Goal: Task Accomplishment & Management: Use online tool/utility

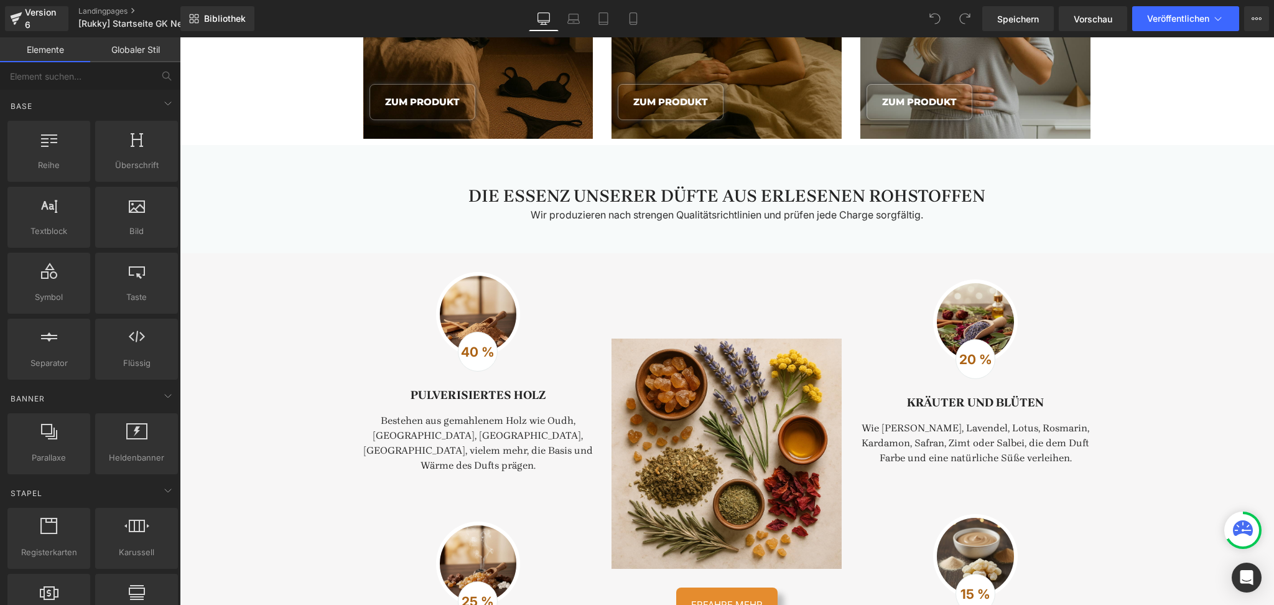
scroll to position [1382, 0]
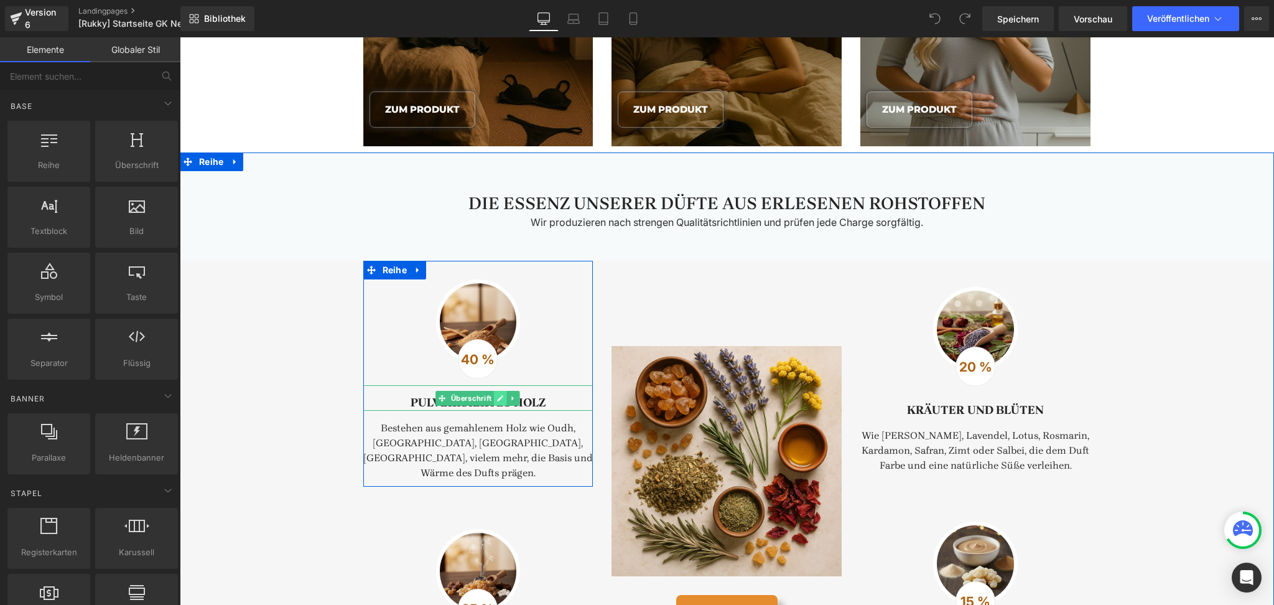
click at [499, 393] on link at bounding box center [501, 398] width 13 height 15
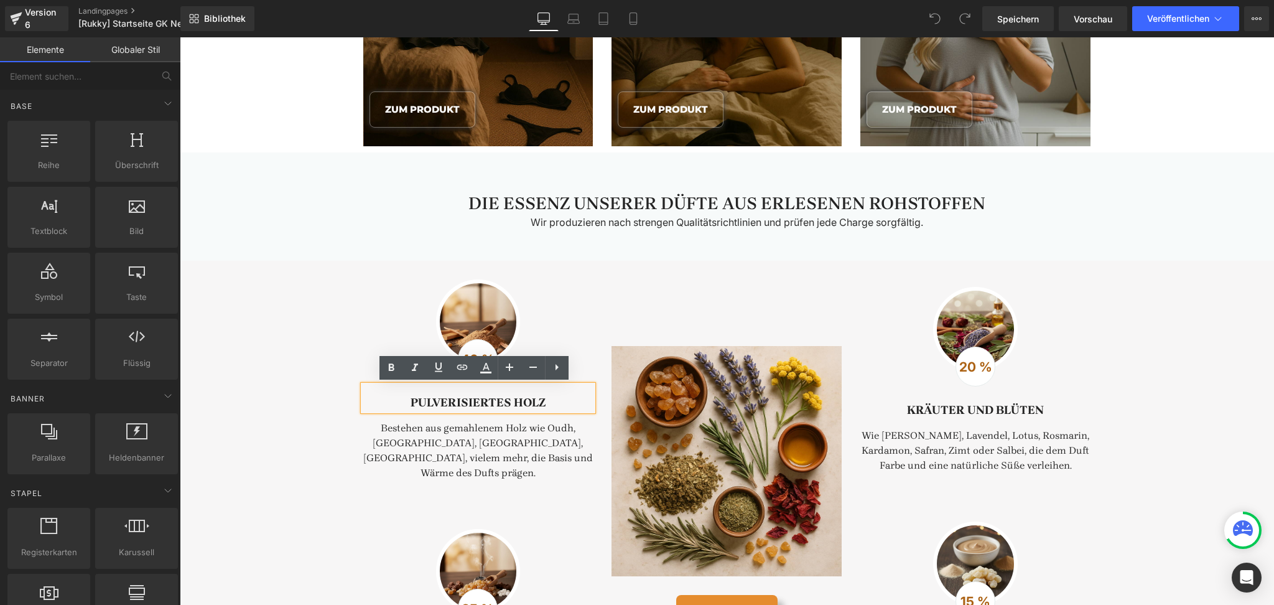
click at [468, 406] on font "Pulverisiertes Holz" at bounding box center [478, 403] width 135 height 14
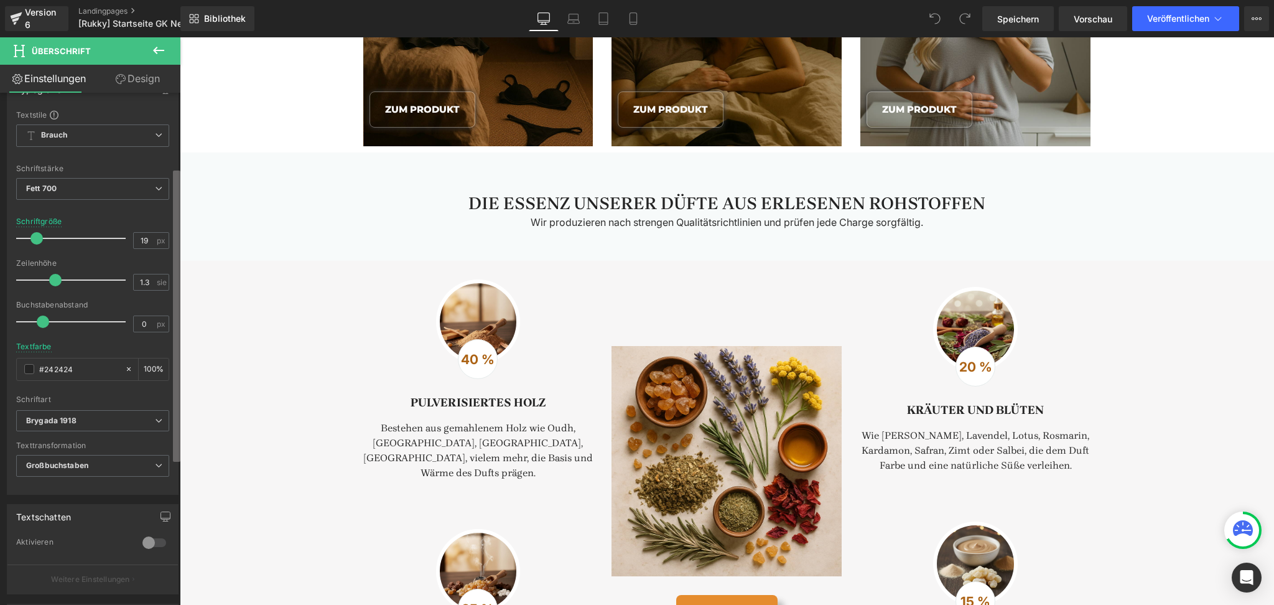
scroll to position [131, 0]
click at [170, 240] on div "Titel-Tag H1 H2 H3 H4 H5 H6 Titel-Tag H3 H1 H2 H3 H4 H5 H6 Typografie Textstile…" at bounding box center [90, 352] width 180 height 518
click at [75, 411] on font "Brygada 1918" at bounding box center [51, 413] width 50 height 9
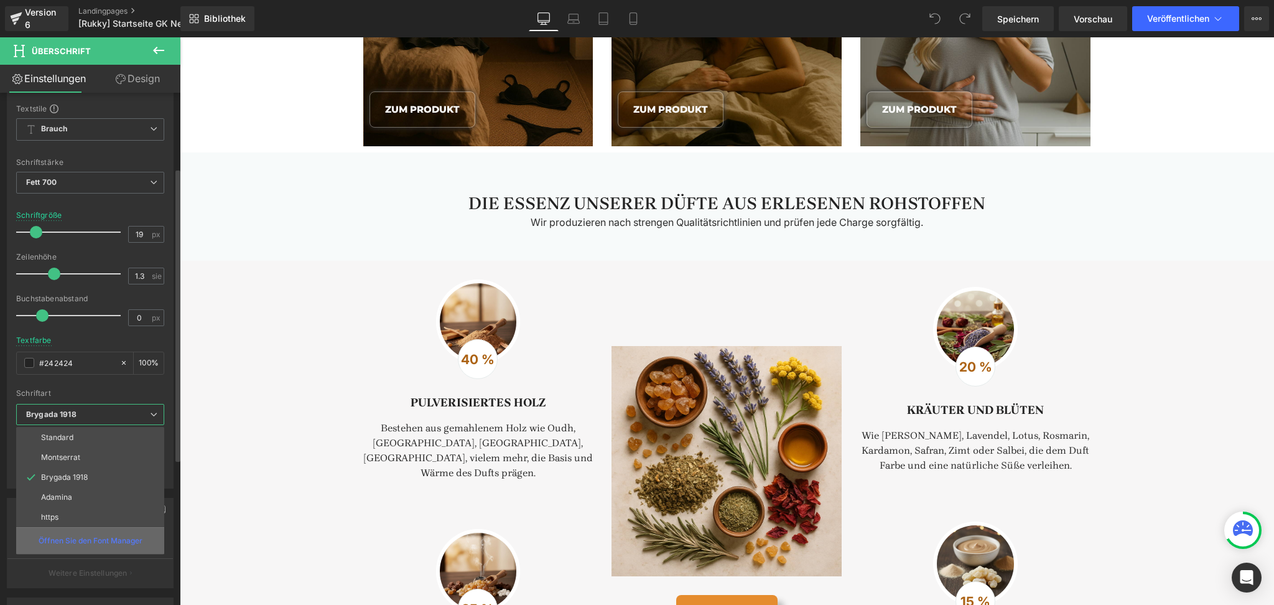
click at [80, 535] on div "Öffnen Sie den Font Manager" at bounding box center [90, 540] width 148 height 27
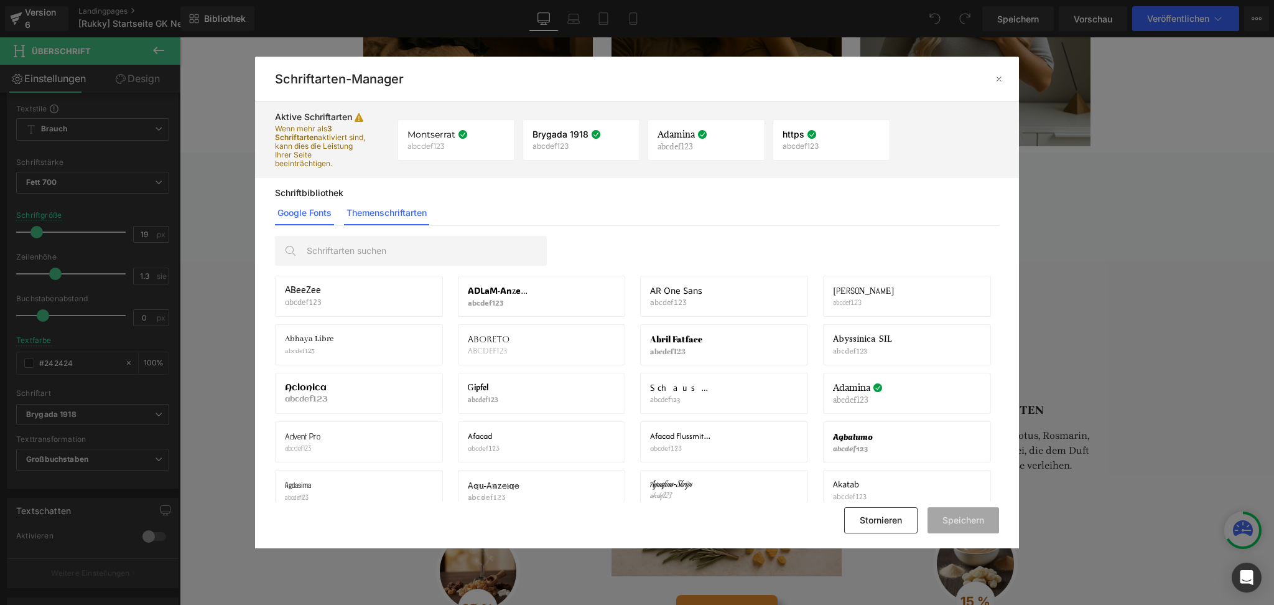
click at [403, 214] on font "Themenschriftarten" at bounding box center [387, 212] width 80 height 11
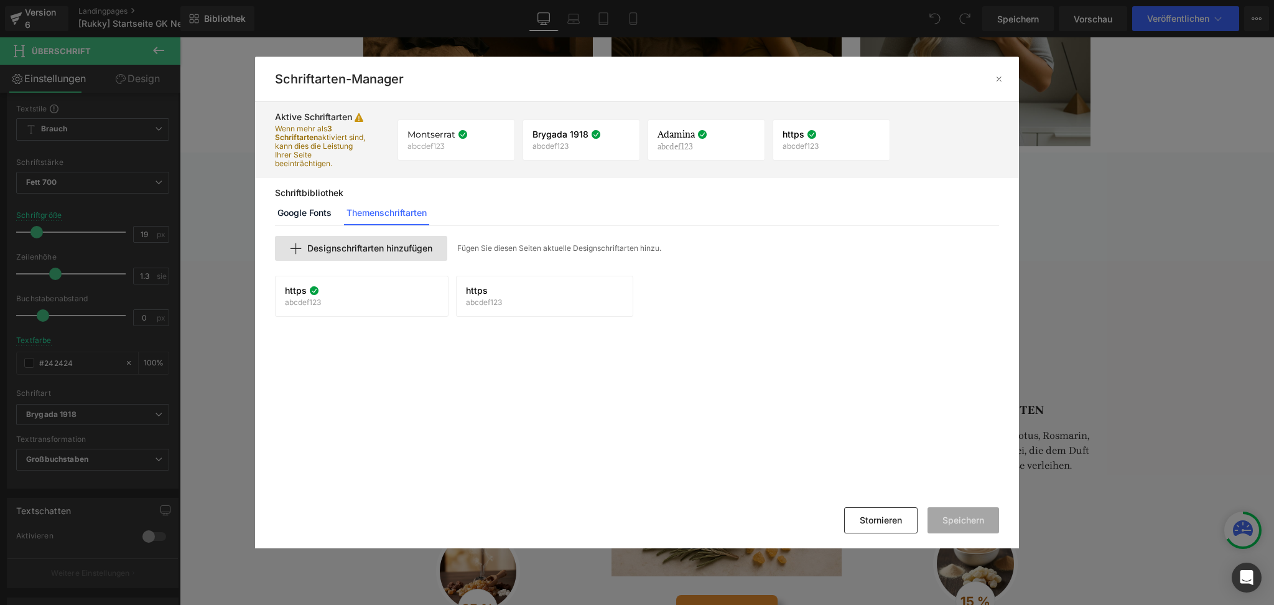
click at [358, 247] on font "Designschriftarten hinzufügen" at bounding box center [369, 248] width 125 height 11
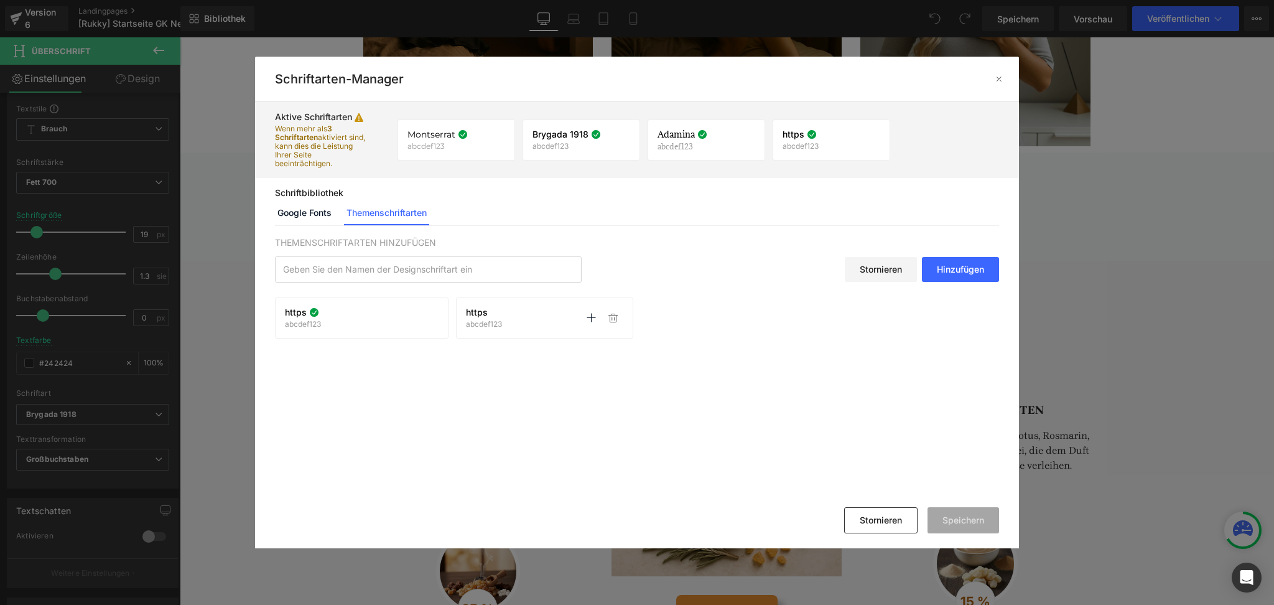
click at [495, 327] on font "abcdef123" at bounding box center [484, 323] width 36 height 9
click at [592, 314] on icon at bounding box center [591, 318] width 10 height 10
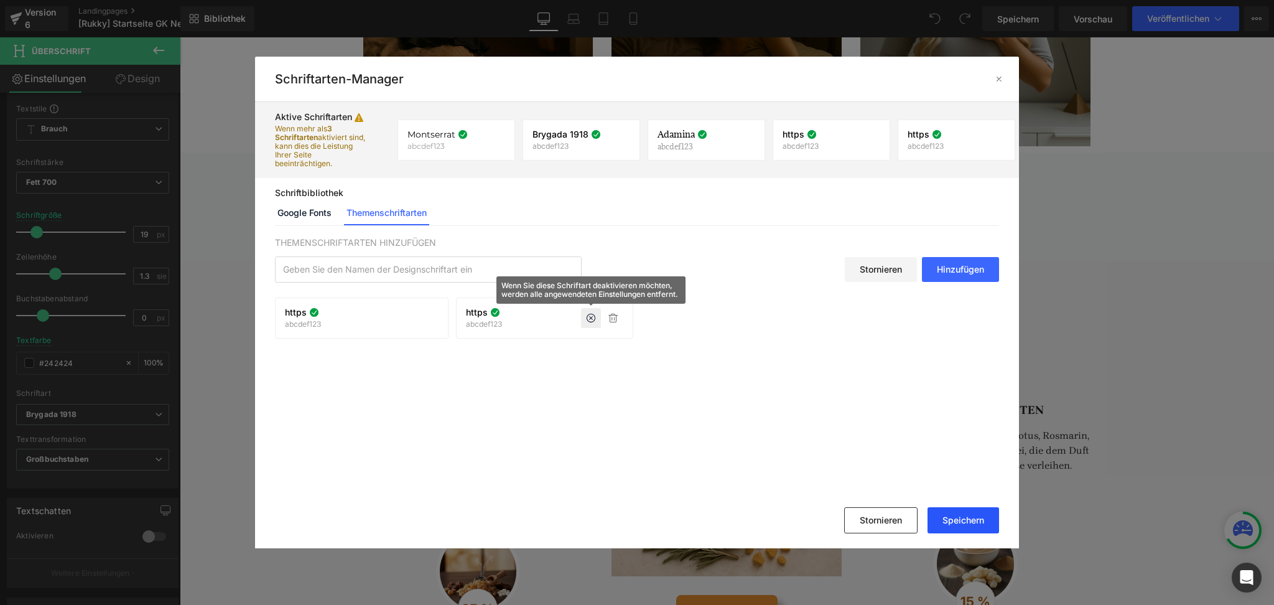
click at [981, 526] on button "Speichern" at bounding box center [964, 520] width 72 height 26
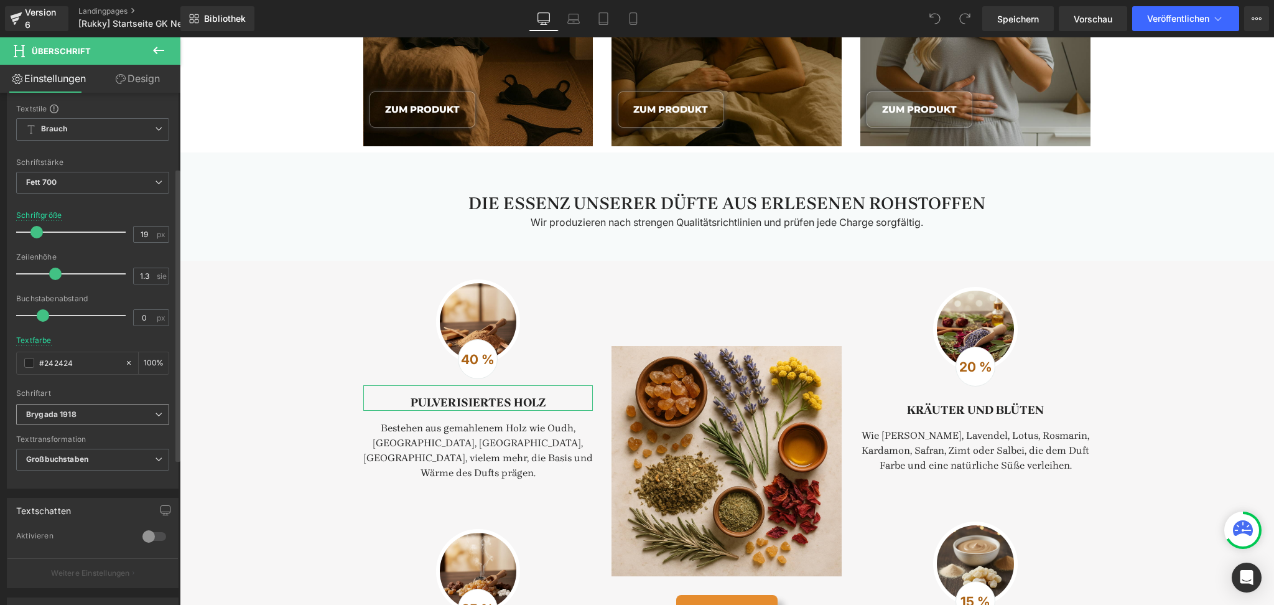
click at [155, 416] on icon at bounding box center [158, 414] width 7 height 7
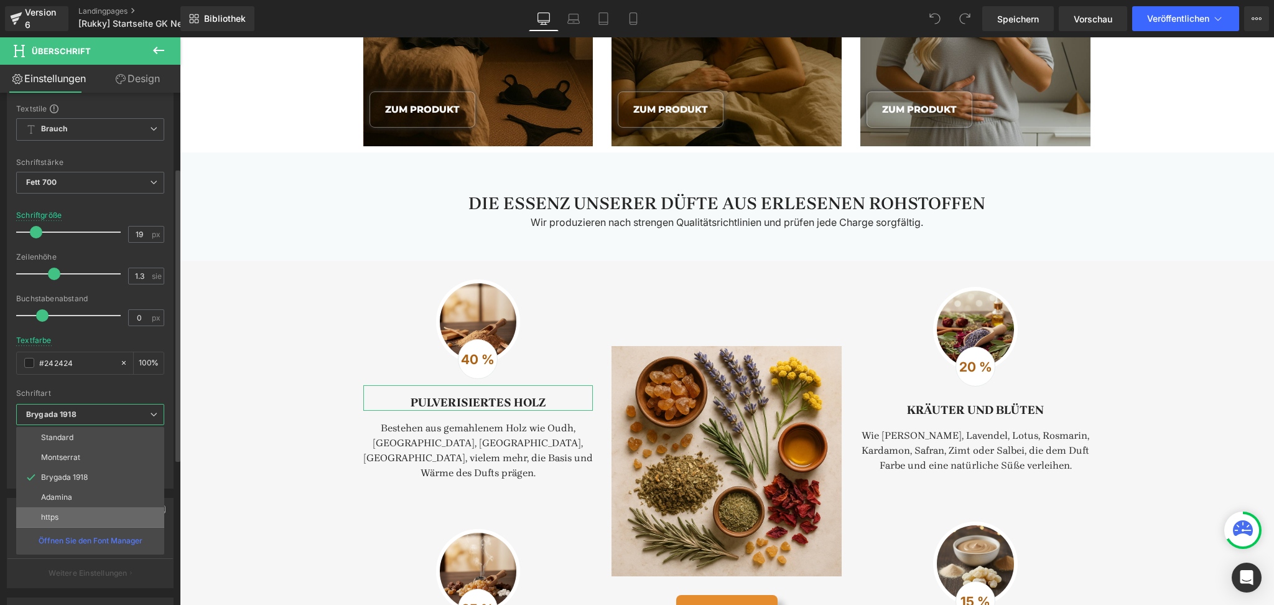
click at [111, 511] on li "https" at bounding box center [90, 517] width 148 height 20
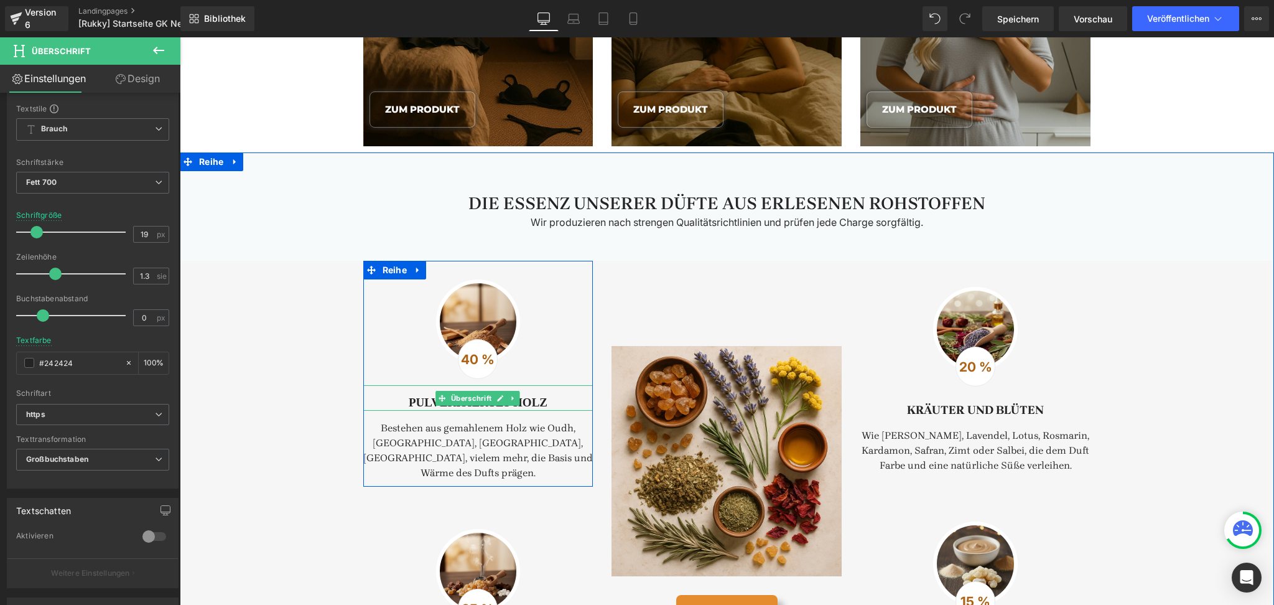
click at [421, 404] on font "Pulverisiertes Holz" at bounding box center [478, 402] width 139 height 13
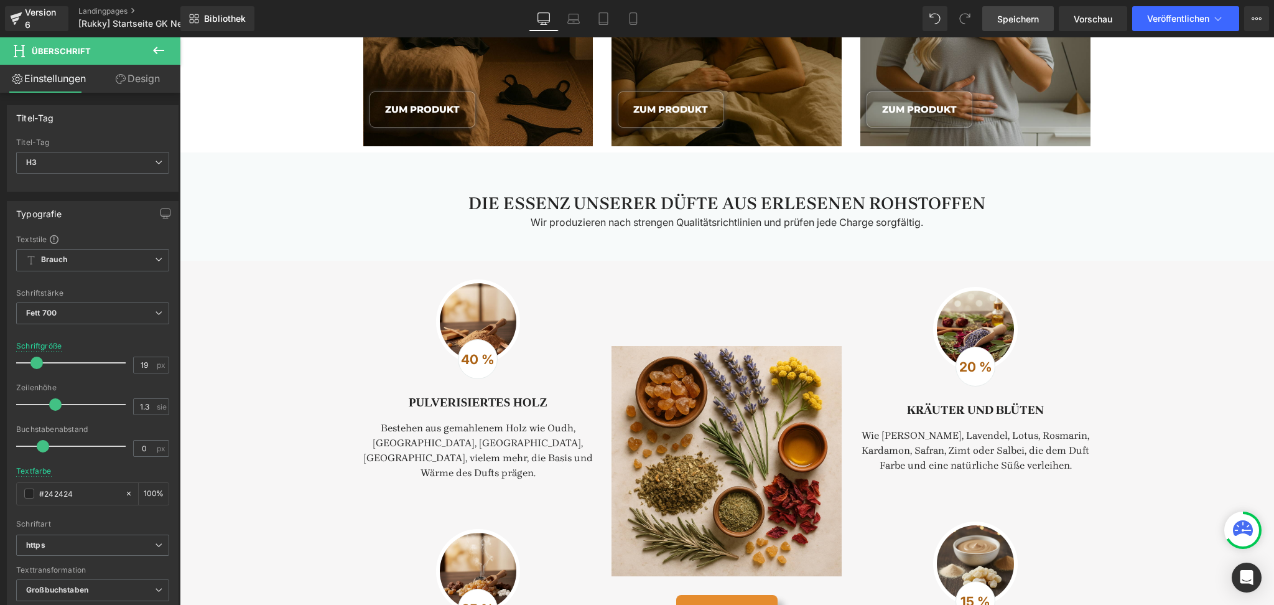
click at [1043, 26] on link "Speichern" at bounding box center [1018, 18] width 72 height 25
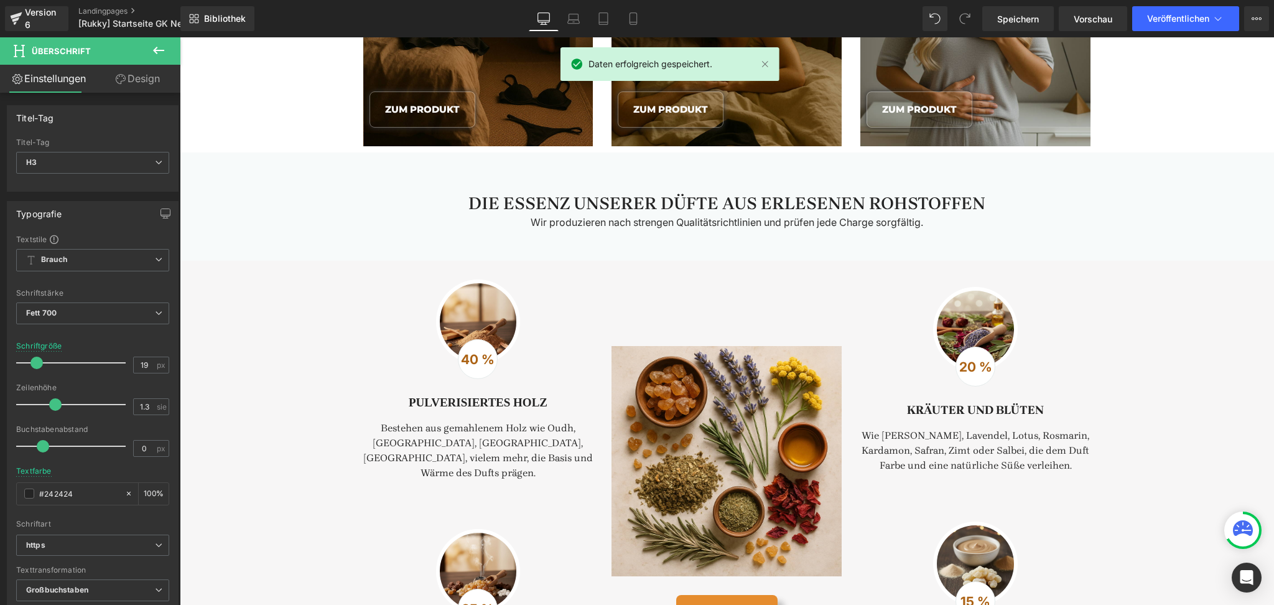
click at [1077, 14] on font "Vorschau" at bounding box center [1093, 19] width 39 height 11
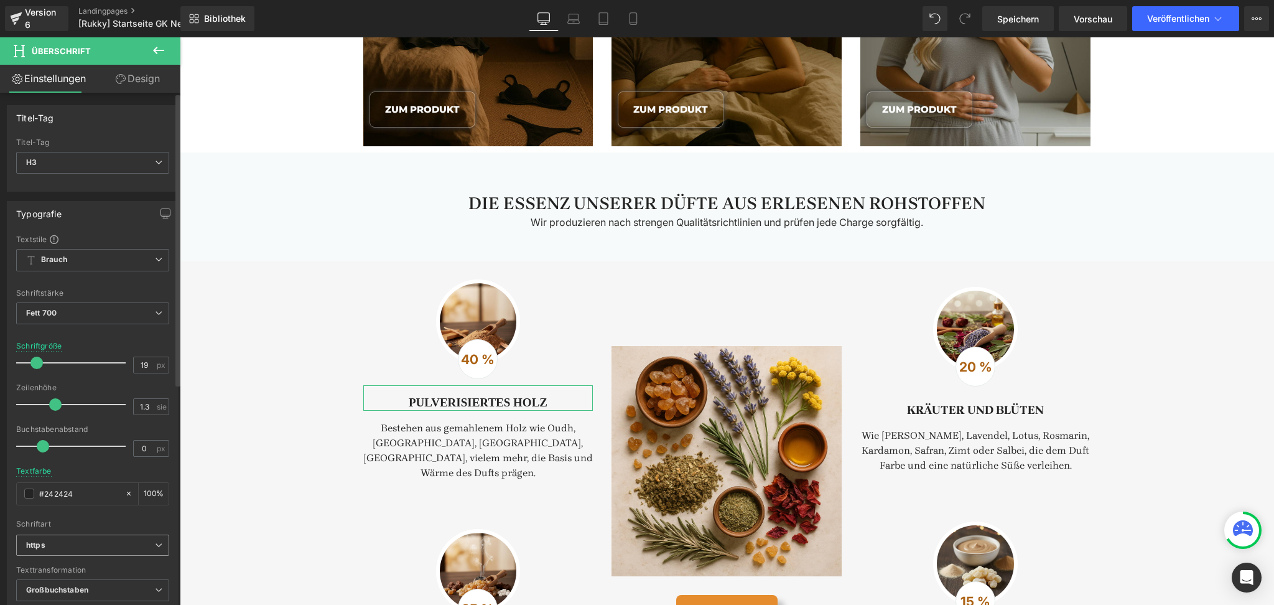
click at [102, 549] on b "https" at bounding box center [90, 545] width 129 height 11
click at [94, 473] on div "Textfarbe #242424 100 %" at bounding box center [92, 493] width 153 height 53
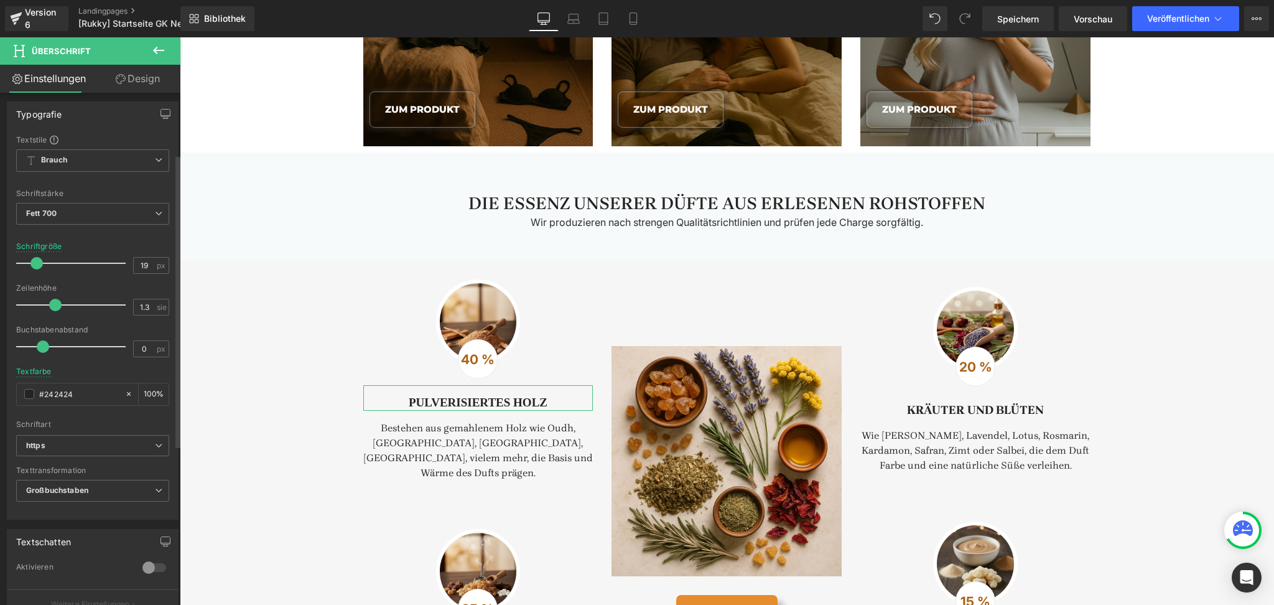
scroll to position [133, 0]
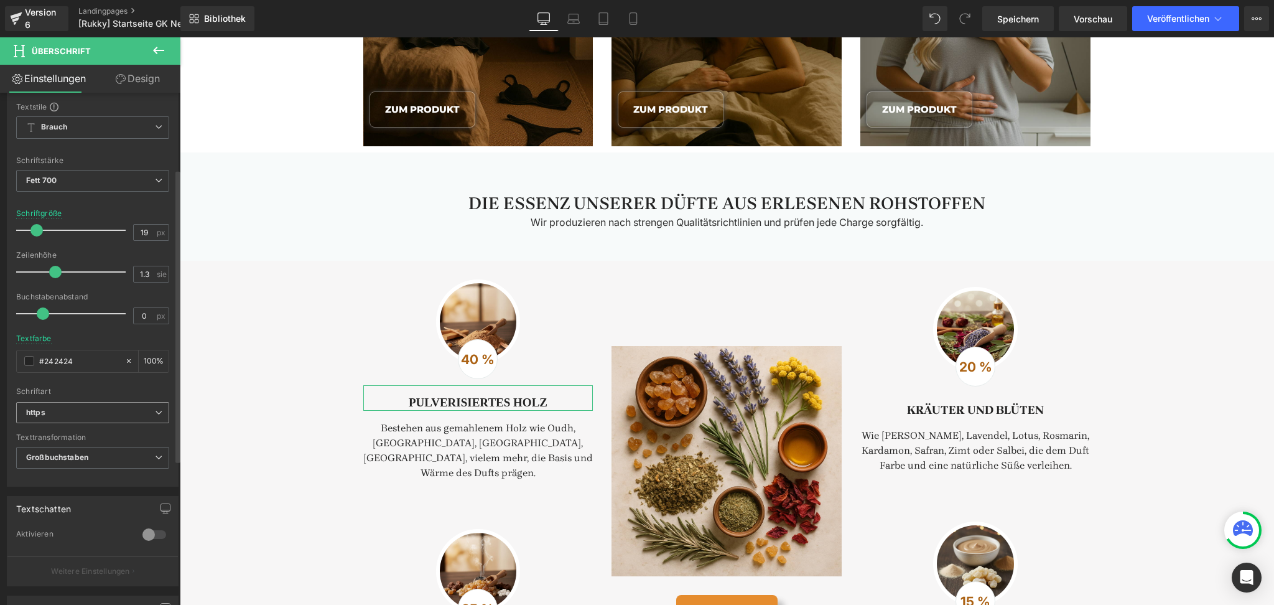
click at [100, 409] on b "https" at bounding box center [90, 412] width 129 height 11
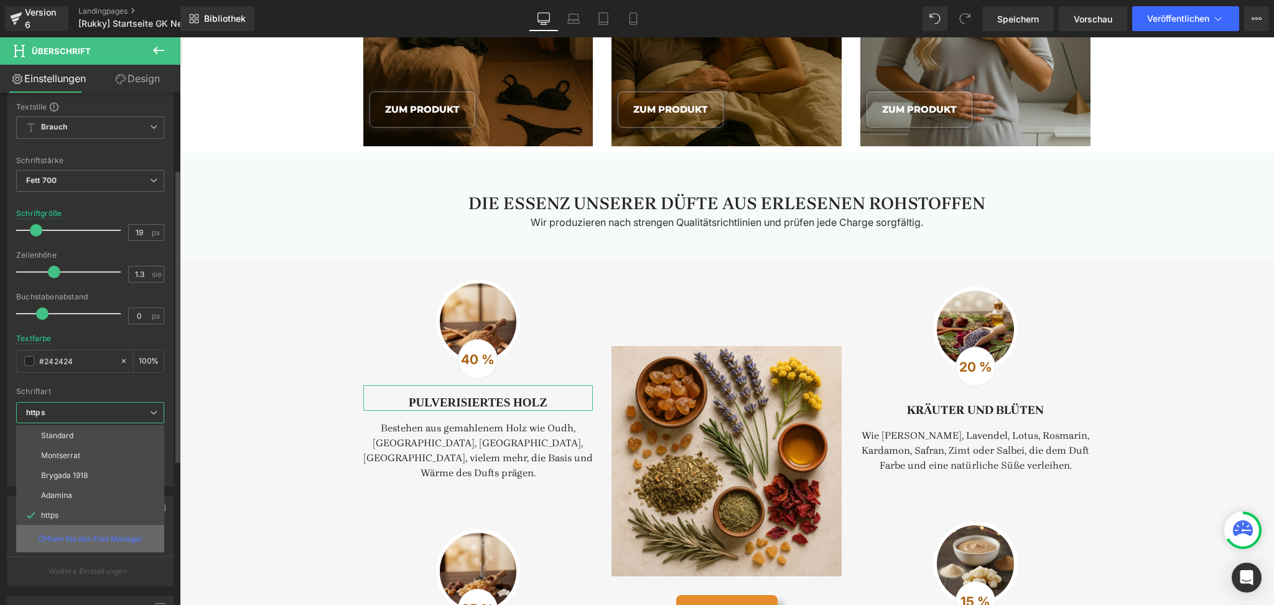
click at [85, 536] on font "Öffnen Sie den Font Manager" at bounding box center [91, 538] width 104 height 9
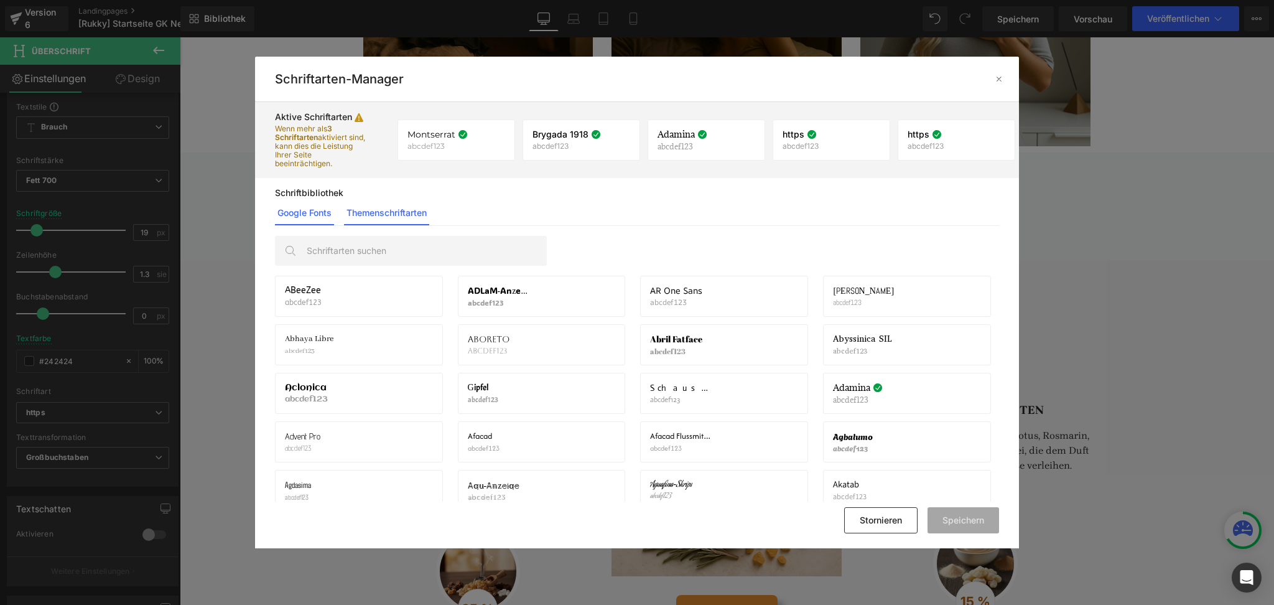
click at [380, 204] on link "Themenschriftarten" at bounding box center [386, 212] width 85 height 25
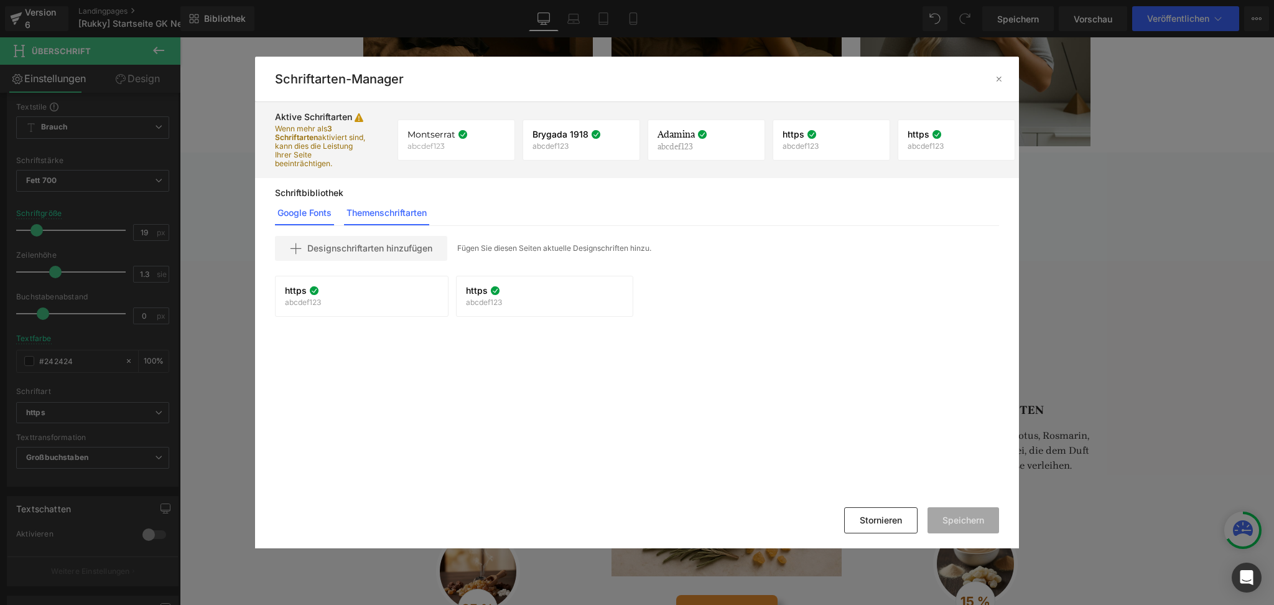
click at [316, 210] on font "Google Fonts" at bounding box center [304, 212] width 54 height 11
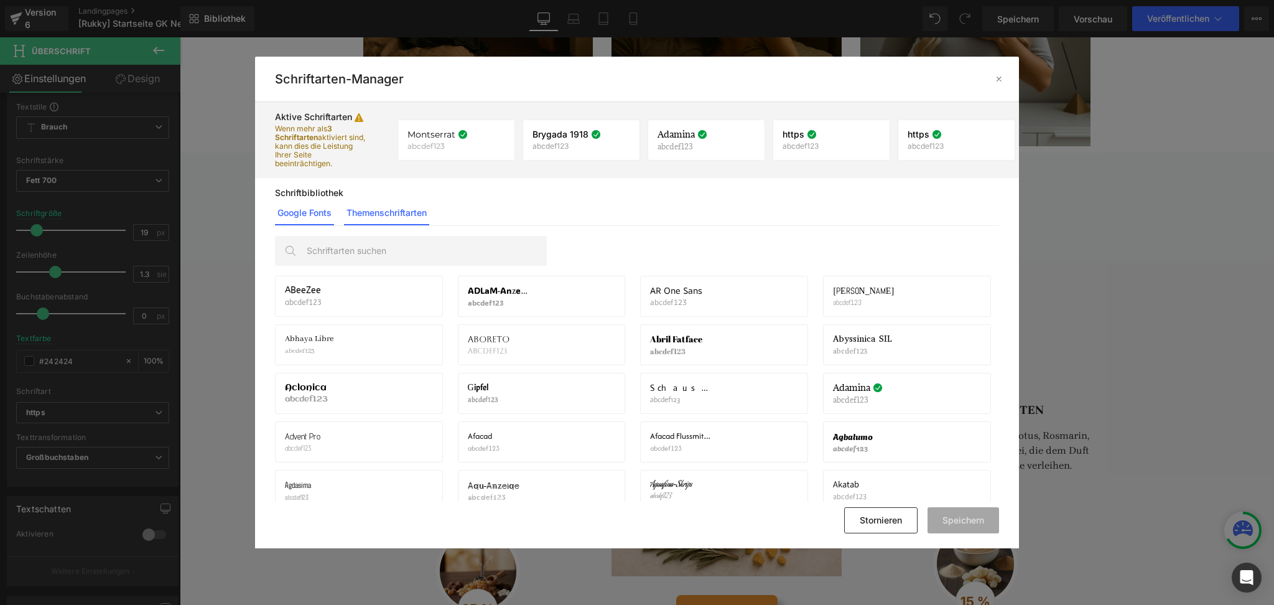
click at [366, 217] on font "Themenschriftarten" at bounding box center [387, 212] width 80 height 11
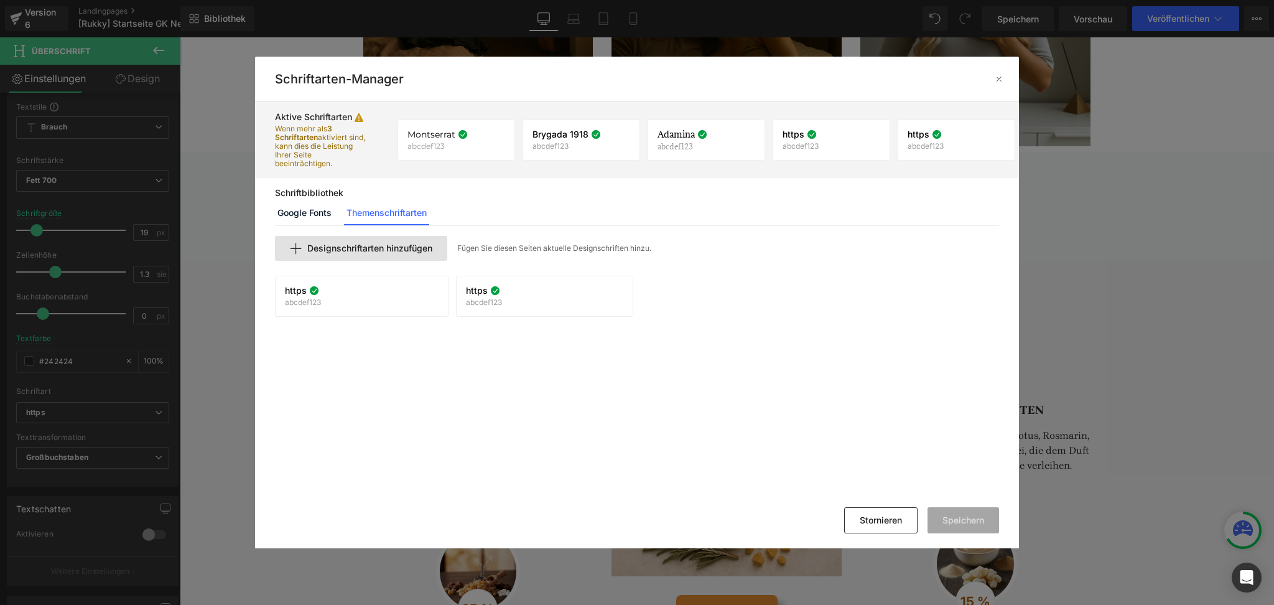
click at [404, 252] on font "Designschriftarten hinzufügen" at bounding box center [369, 248] width 125 height 11
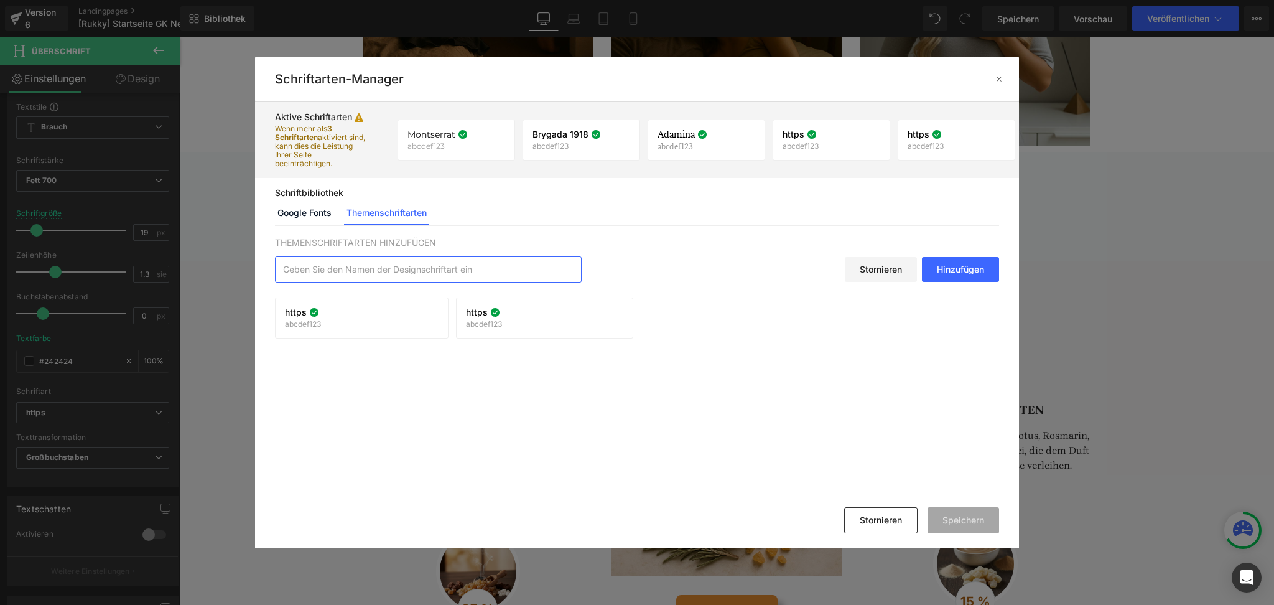
click at [490, 277] on input "text" at bounding box center [428, 269] width 305 height 25
click at [943, 264] on font "Hinzufügen" at bounding box center [960, 269] width 47 height 11
click at [524, 269] on input "text" at bounding box center [428, 269] width 305 height 25
click at [317, 213] on font "Google Fonts" at bounding box center [304, 212] width 54 height 11
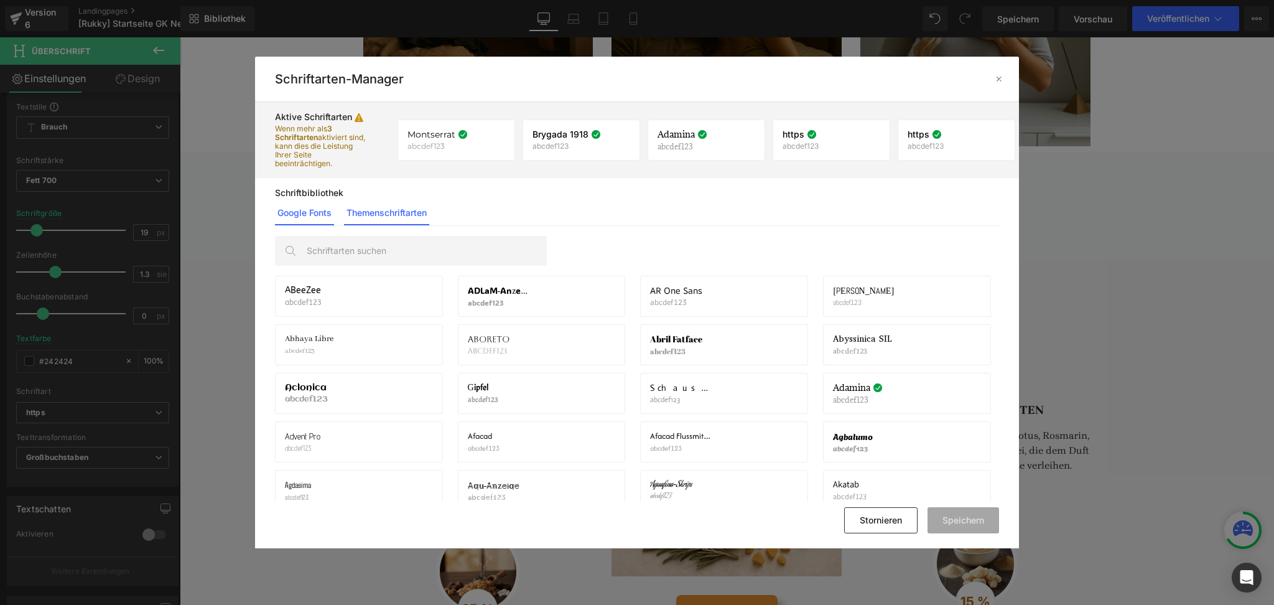
click at [386, 217] on font "Themenschriftarten" at bounding box center [387, 212] width 80 height 11
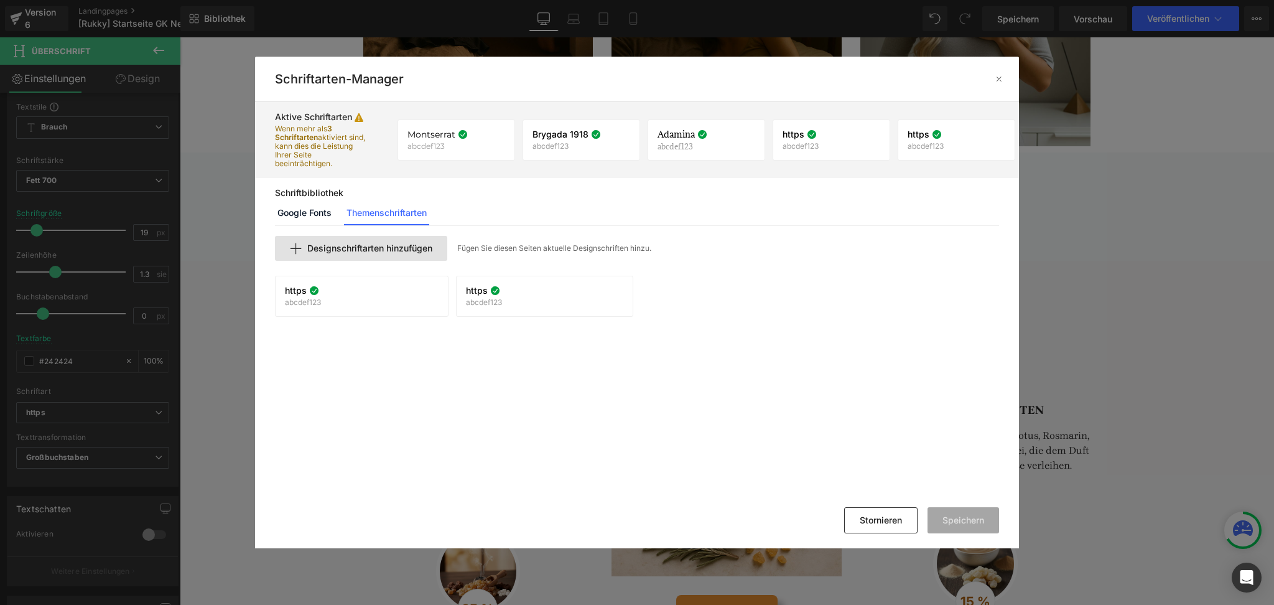
click at [376, 254] on div "Designschriftarten hinzufügen" at bounding box center [361, 248] width 172 height 25
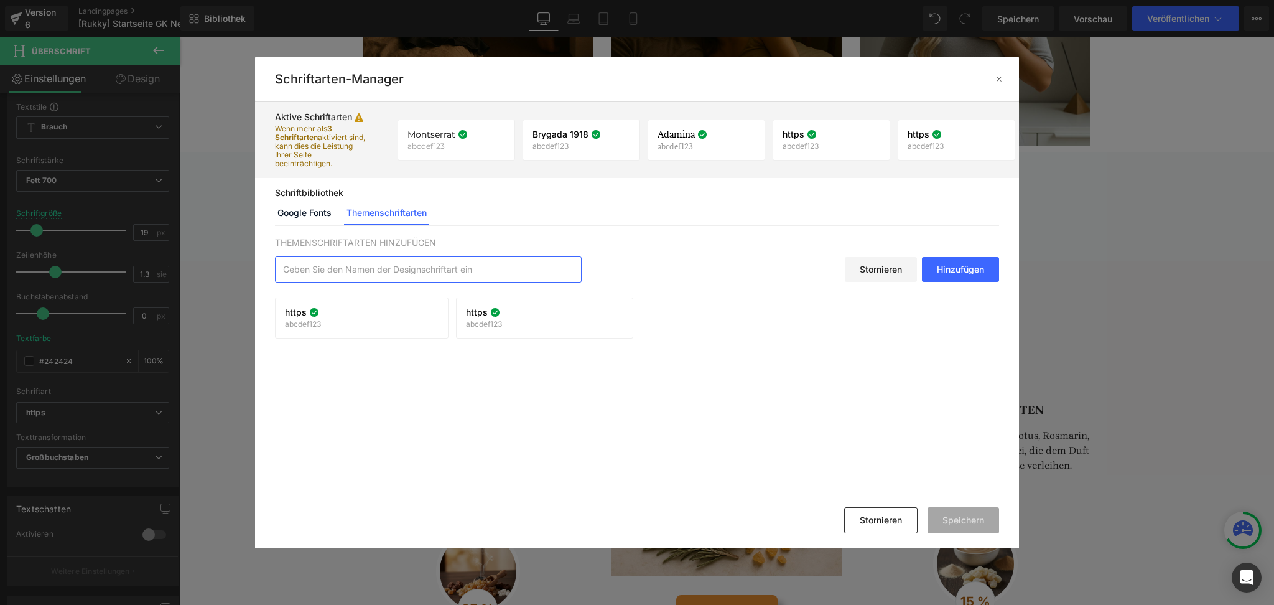
click at [368, 270] on input "text" at bounding box center [428, 269] width 305 height 25
paste input "[URL][DOMAIN_NAME]"
type input "[URL][DOMAIN_NAME]"
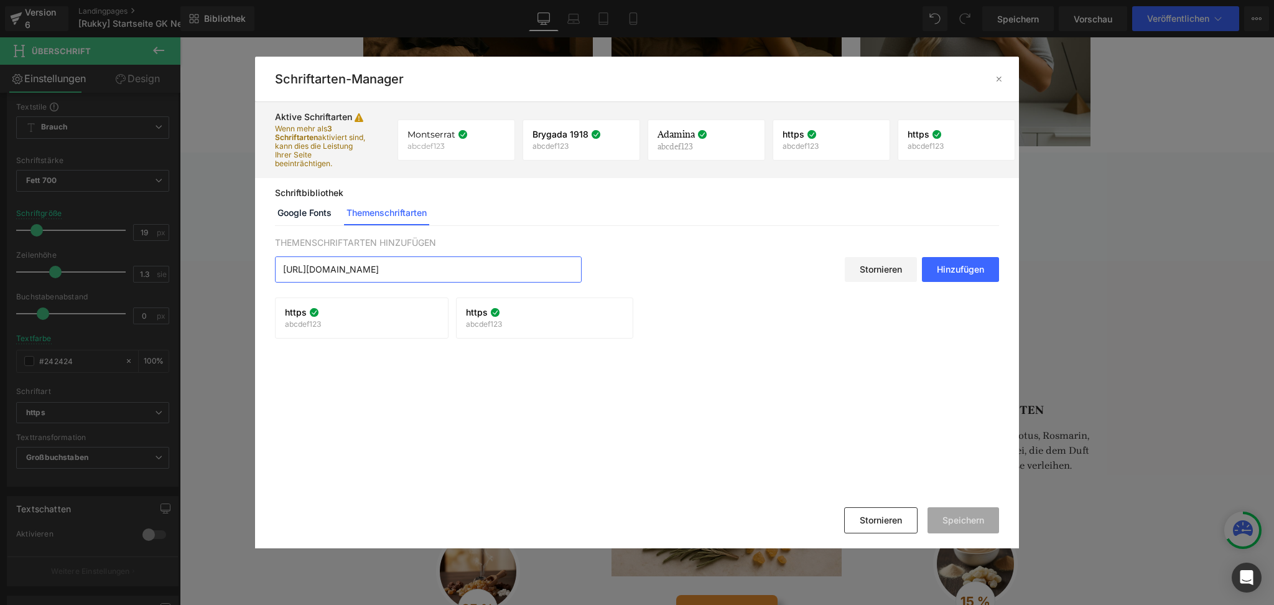
click at [971, 279] on div "Hinzufügen" at bounding box center [960, 269] width 77 height 25
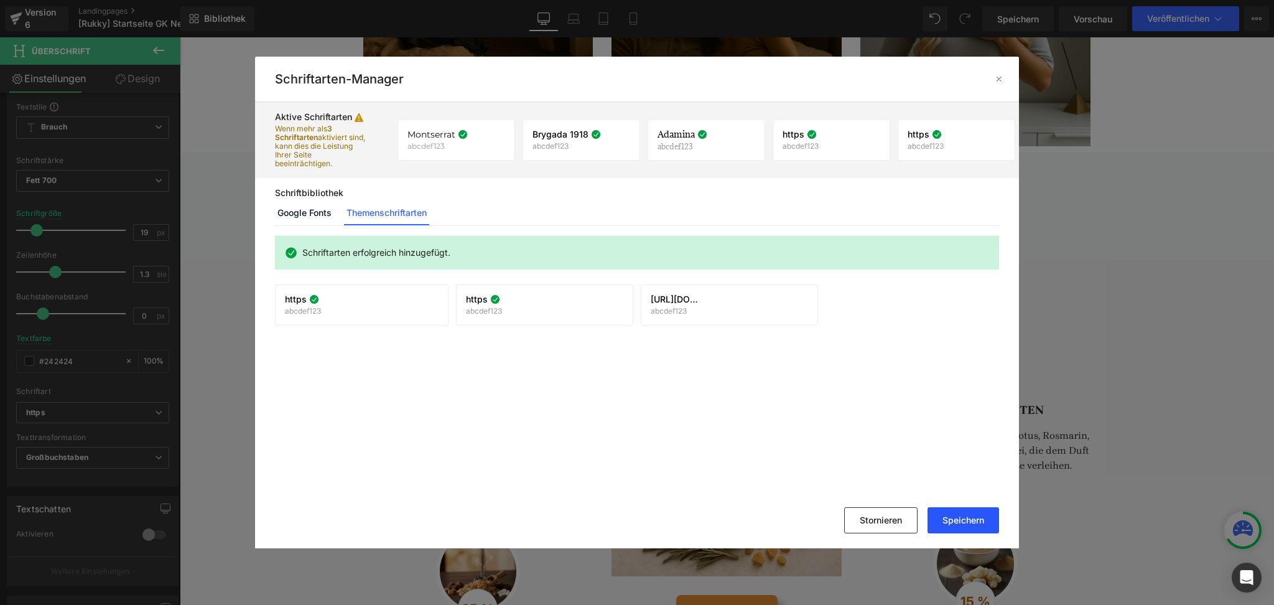
click at [964, 521] on font "Speichern" at bounding box center [964, 519] width 42 height 11
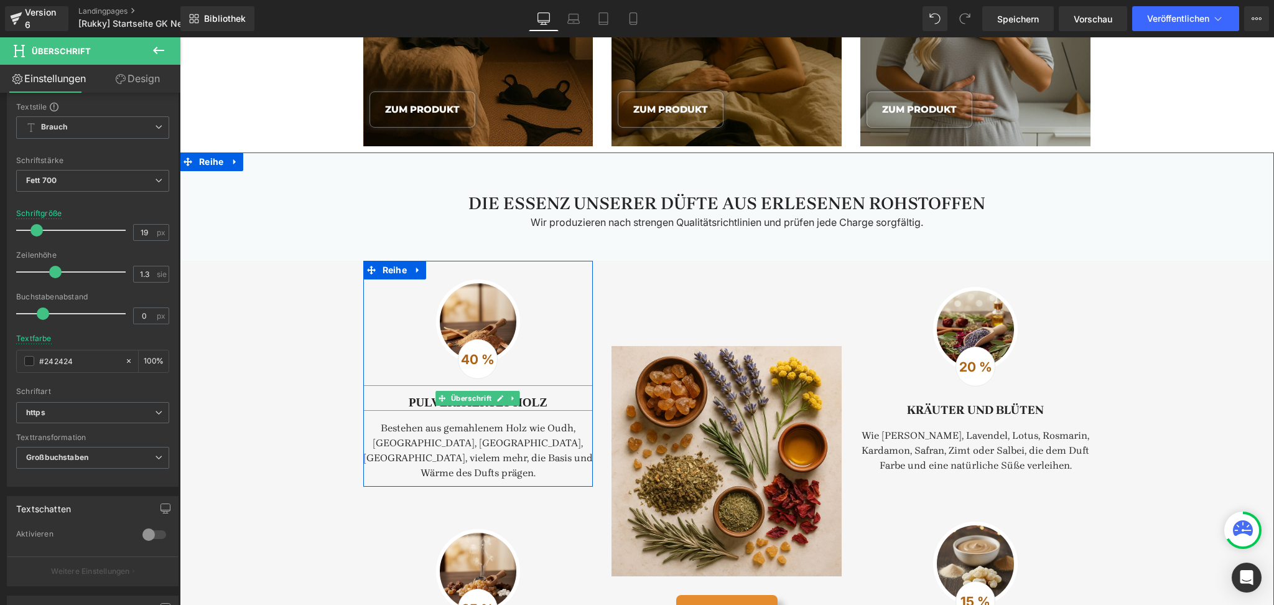
click at [430, 402] on font "Pulverisiertes Holz" at bounding box center [478, 402] width 139 height 13
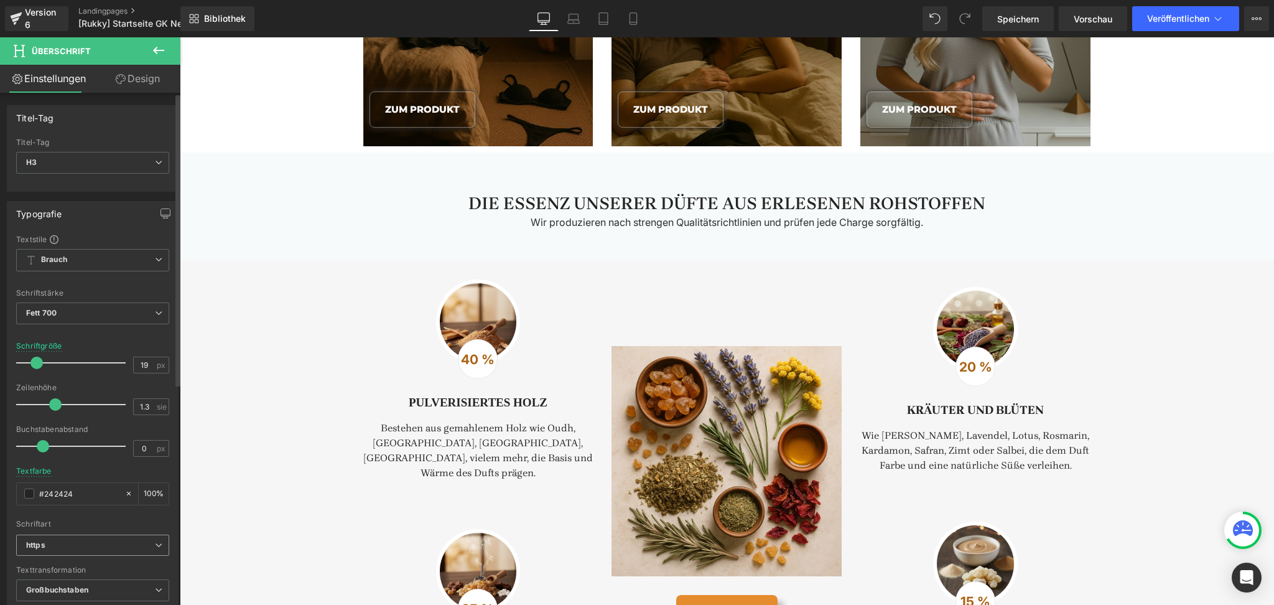
click at [85, 551] on span "https" at bounding box center [92, 545] width 153 height 22
click at [96, 525] on div "Schriftart" at bounding box center [92, 523] width 153 height 9
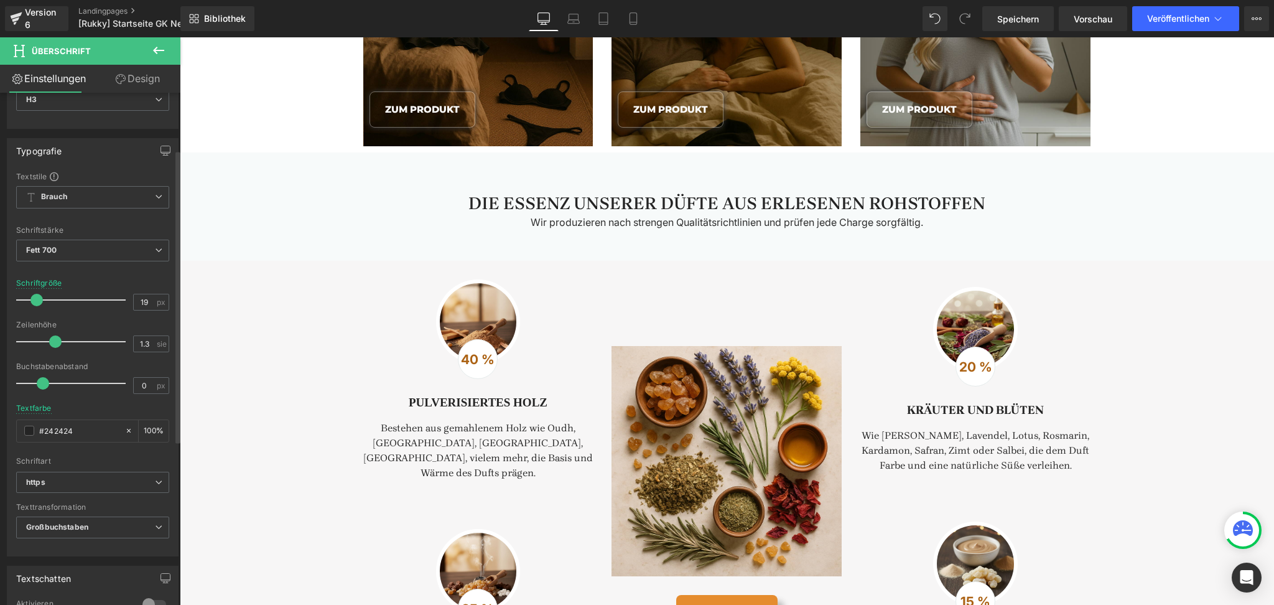
scroll to position [133, 0]
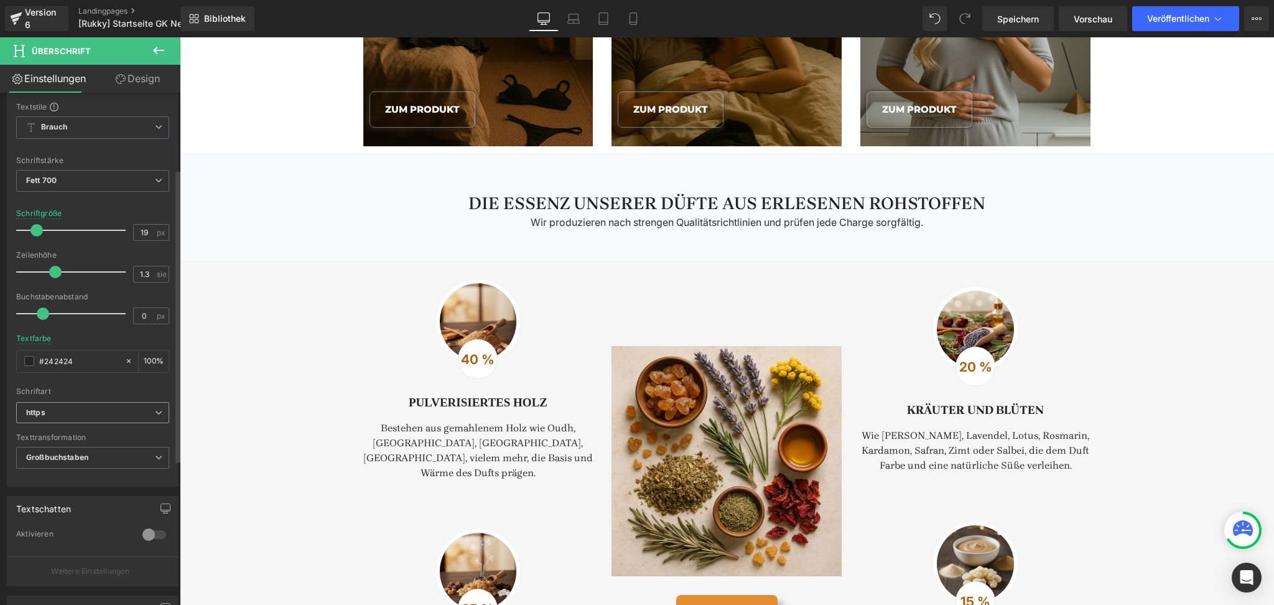
click at [72, 419] on span "https" at bounding box center [92, 413] width 153 height 22
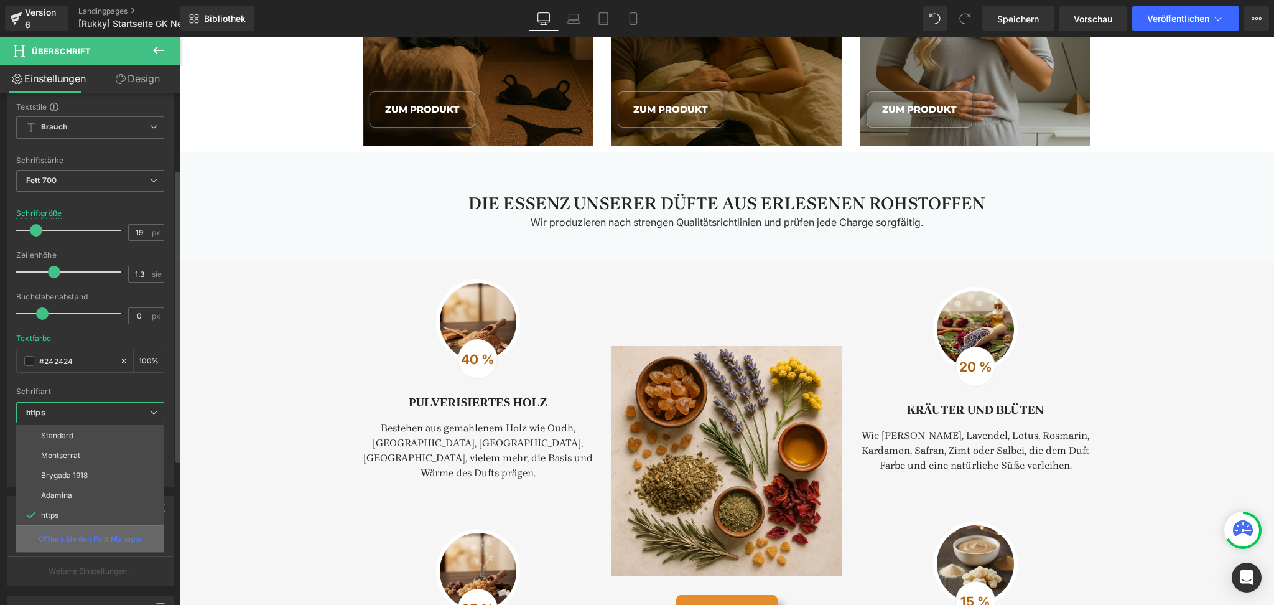
click at [91, 539] on font "Öffnen Sie den Font Manager" at bounding box center [91, 538] width 104 height 9
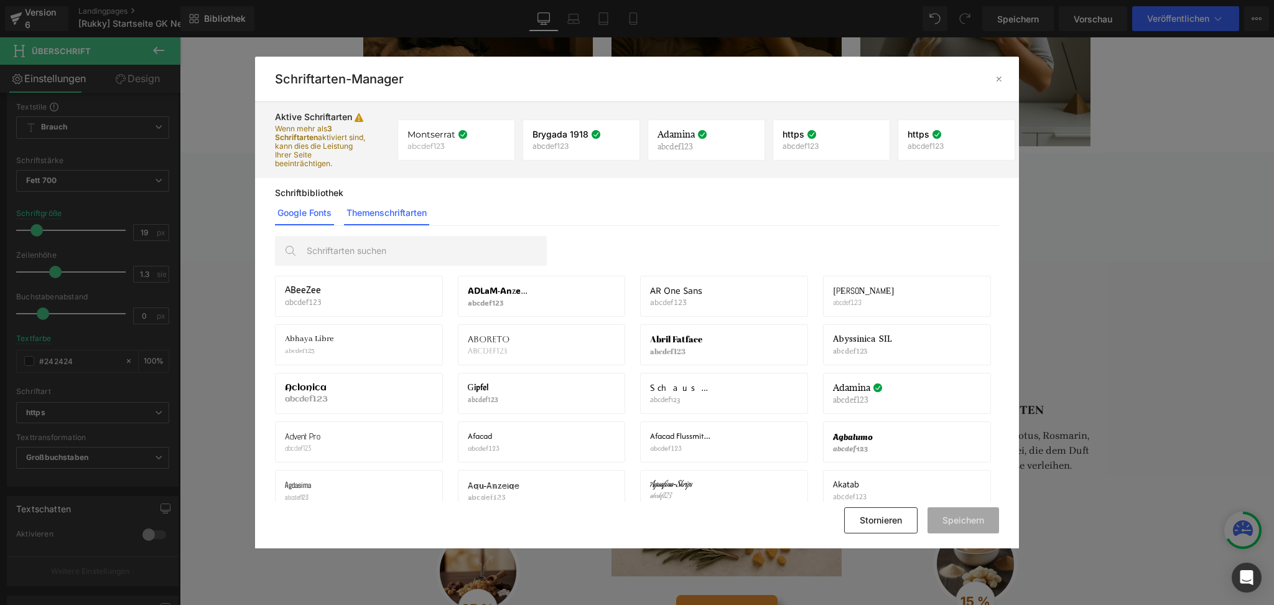
click at [375, 222] on link "Themenschriftarten" at bounding box center [386, 212] width 85 height 25
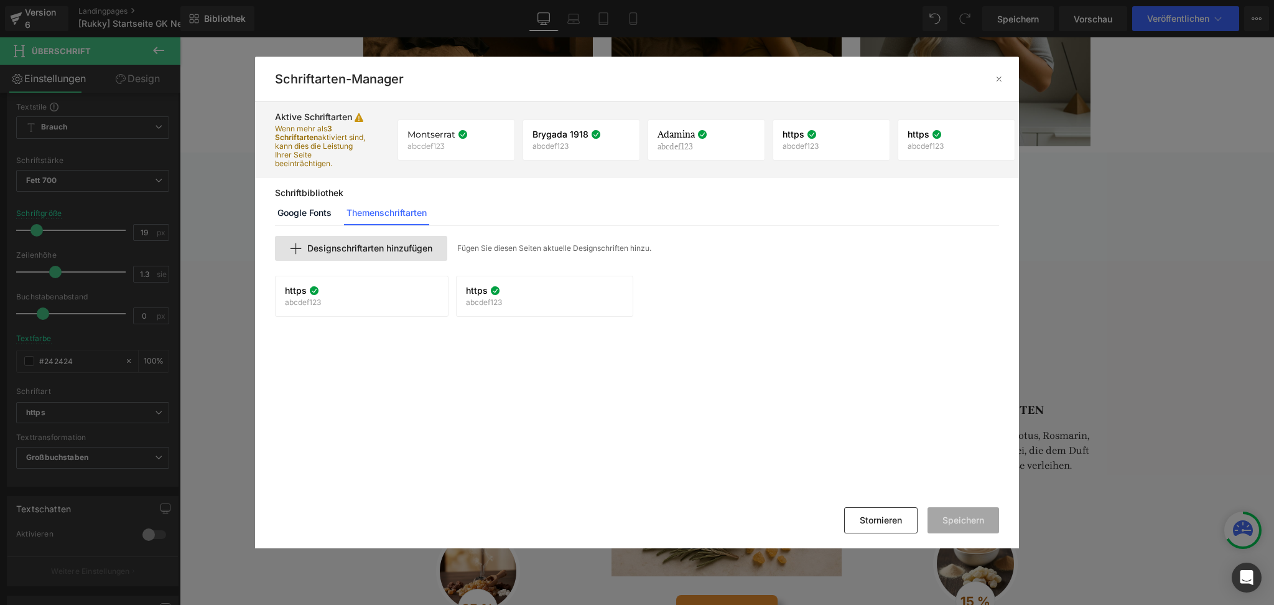
click at [362, 243] on font "Designschriftarten hinzufügen" at bounding box center [369, 248] width 125 height 11
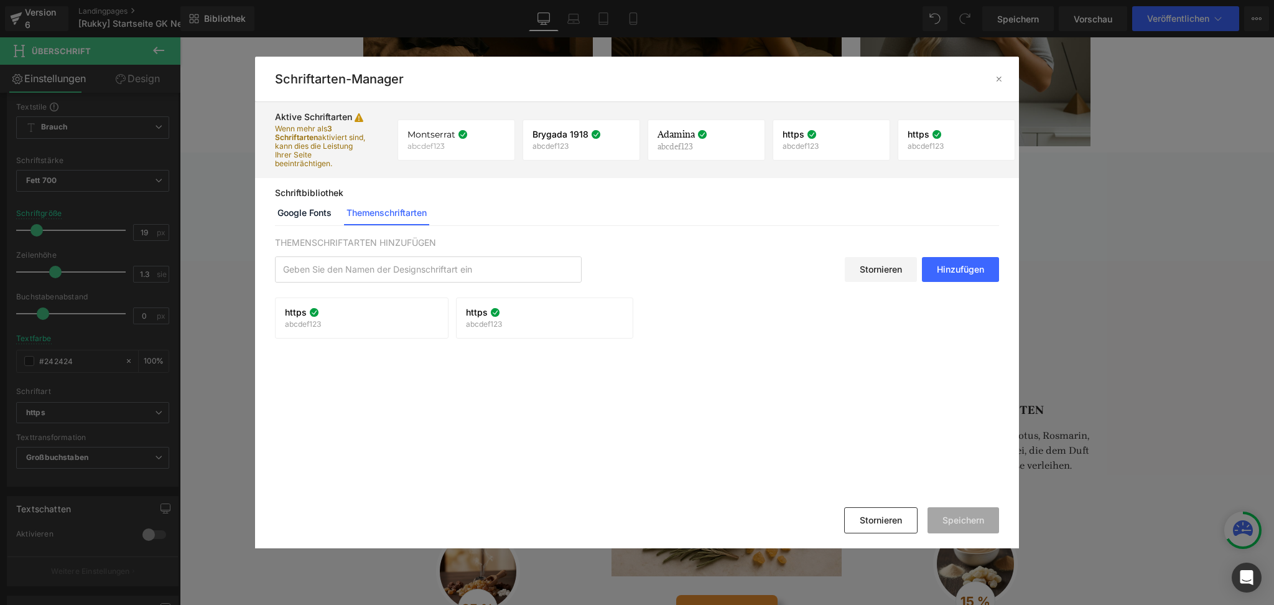
click at [412, 253] on div "THEMENSCHRIFTARTEN HINZUFÜGEN Stornieren Hinzufügen" at bounding box center [637, 259] width 725 height 47
click at [406, 263] on input "text" at bounding box center [428, 269] width 305 height 25
paste input "[URL][DOMAIN_NAME]"
type input "[URL][DOMAIN_NAME]"
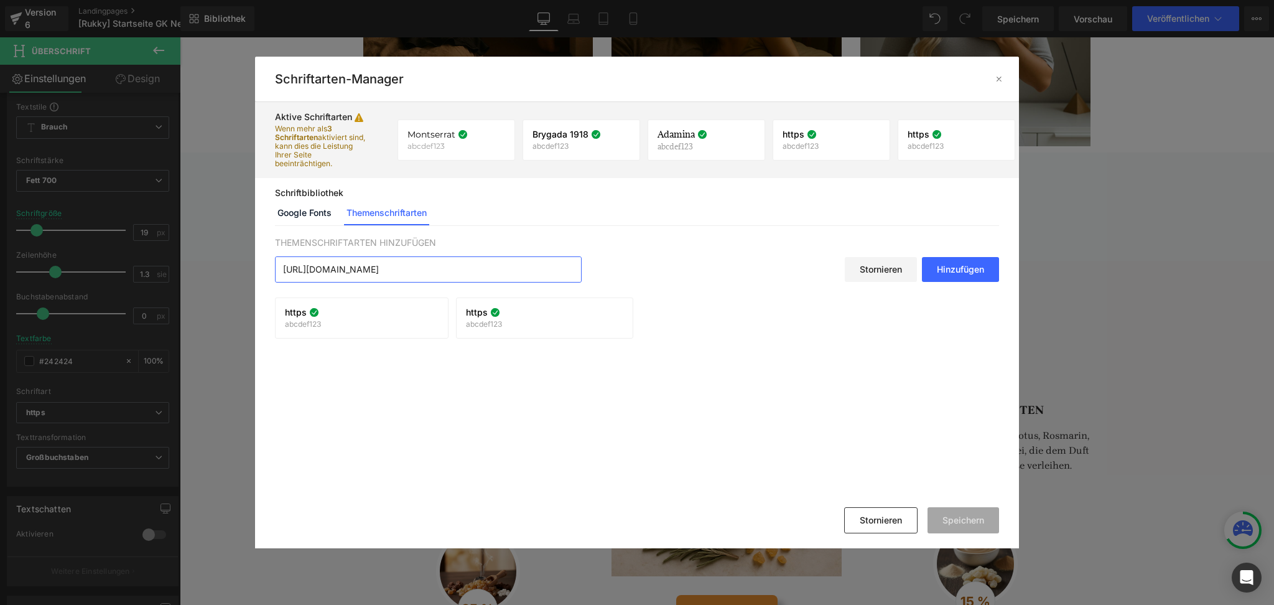
scroll to position [0, 0]
click at [977, 274] on div "Hinzufügen" at bounding box center [960, 269] width 77 height 25
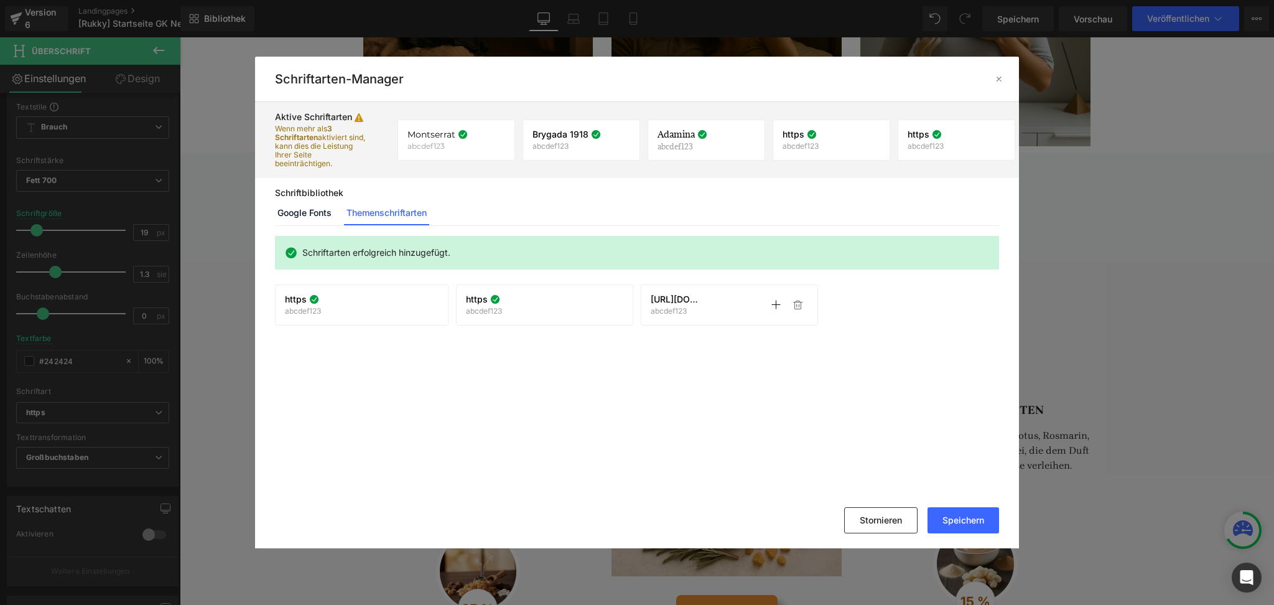
click at [694, 312] on p "abcdef123" at bounding box center [676, 311] width 50 height 9
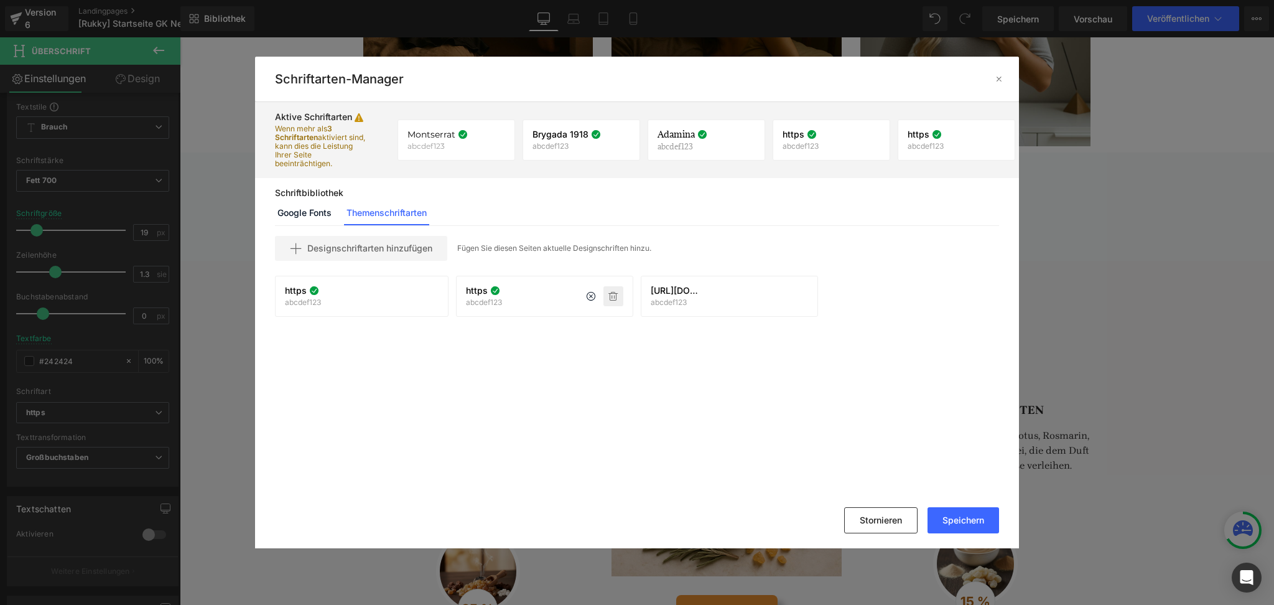
click at [608, 302] on p at bounding box center [613, 296] width 20 height 20
click at [426, 299] on icon at bounding box center [429, 296] width 10 height 10
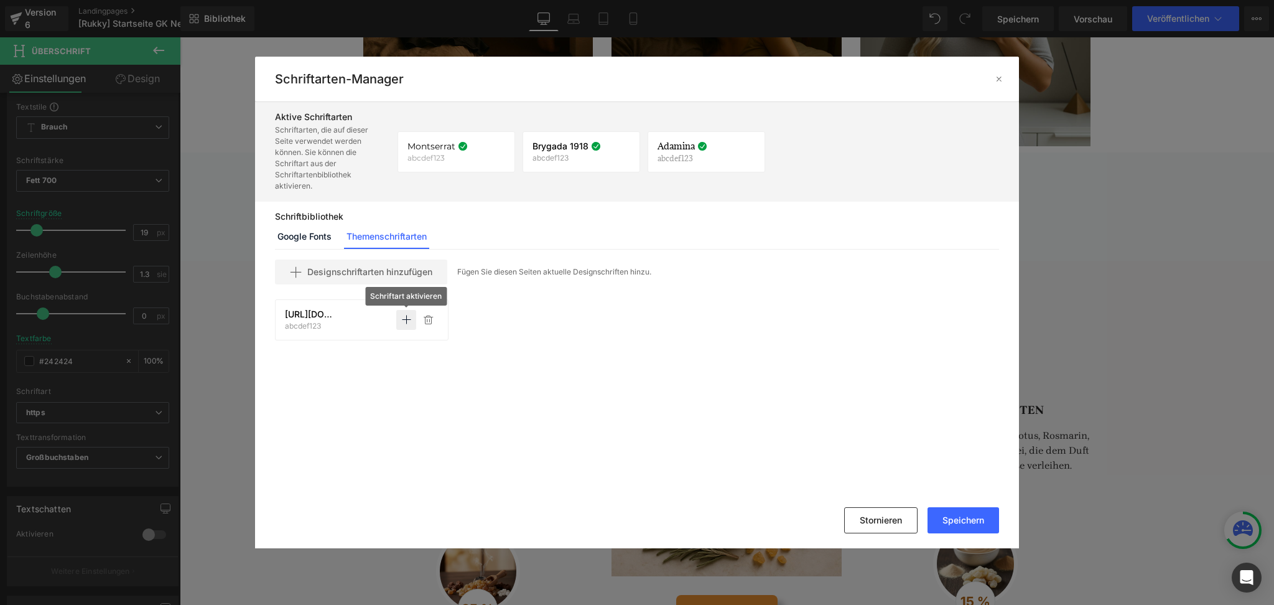
click at [407, 318] on icon at bounding box center [406, 320] width 10 height 10
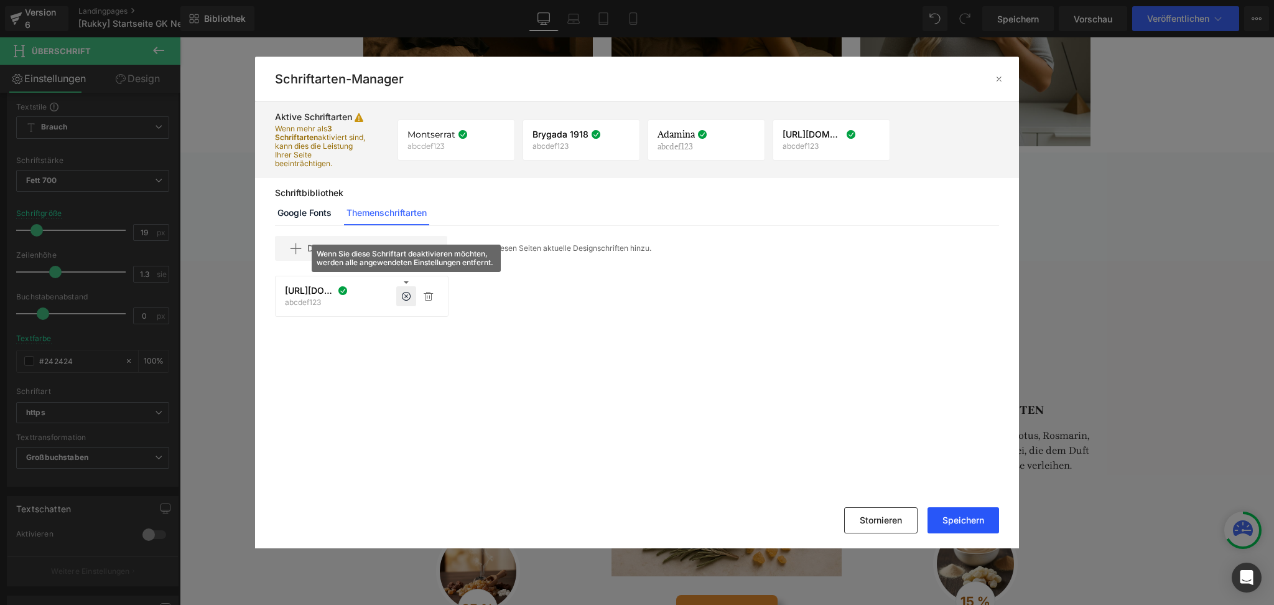
click at [959, 523] on font "Speichern" at bounding box center [964, 519] width 42 height 11
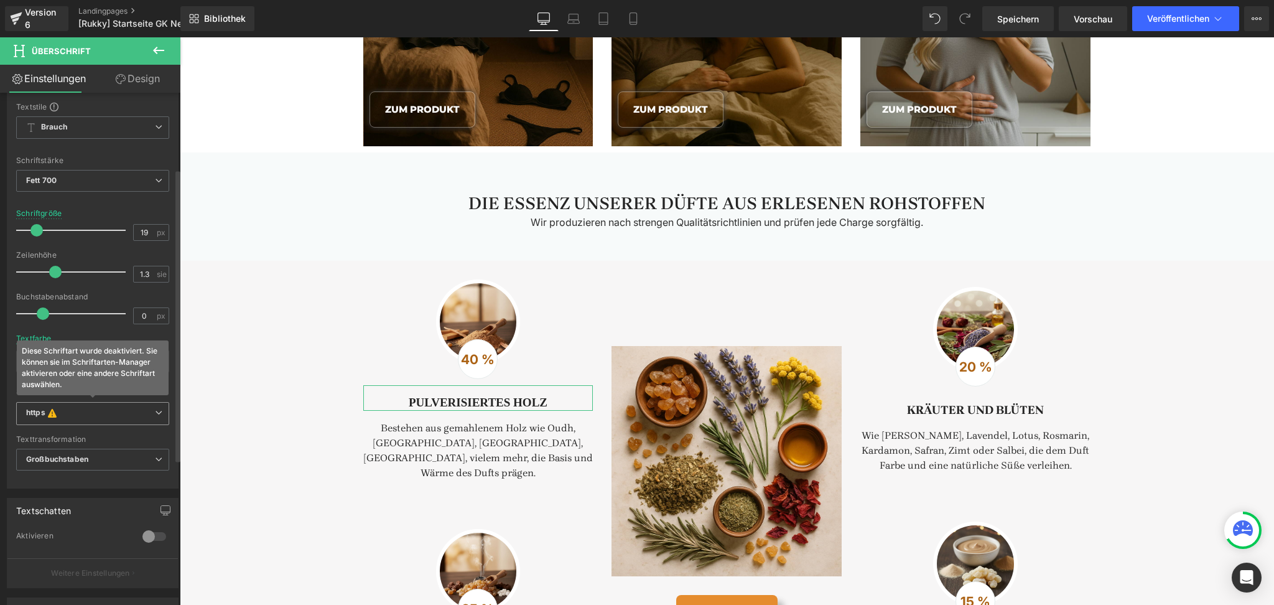
click at [129, 411] on b "https Diese Schriftart wurde deaktiviert. Sie können sie im Schriftarten-Manage…" at bounding box center [90, 413] width 129 height 12
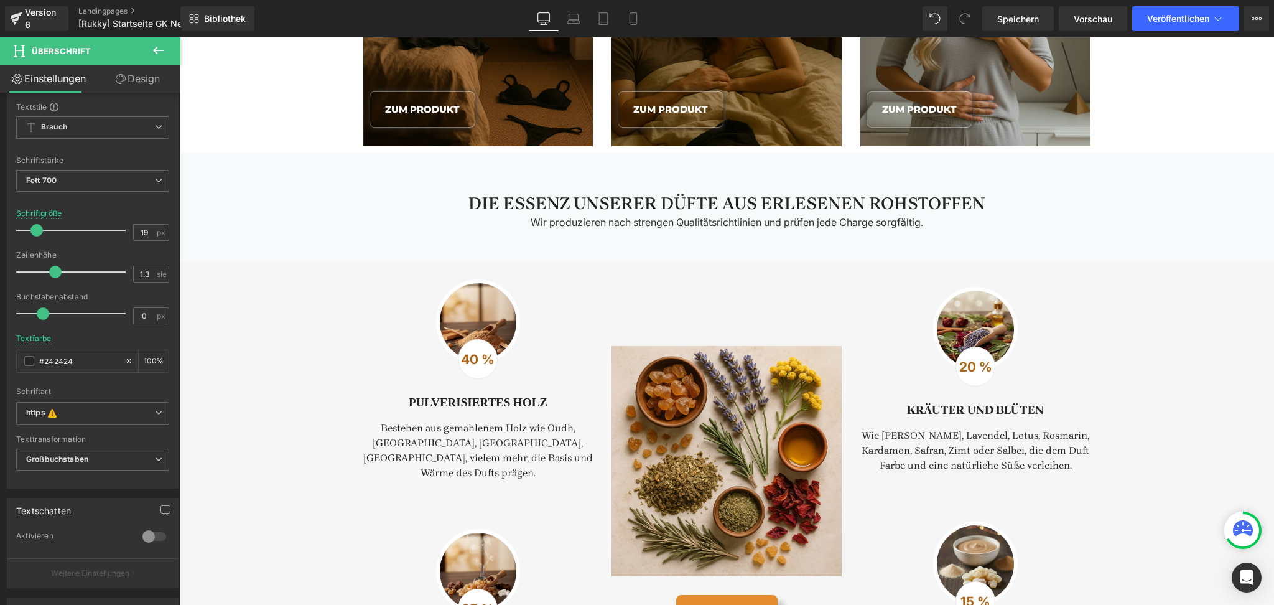
click at [217, 377] on body "Direkt zum Inhalt Kostenloser Versand vgb Kostenlose Rücksendungenbfbf Kostenlo…" at bounding box center [727, 194] width 1094 height 3077
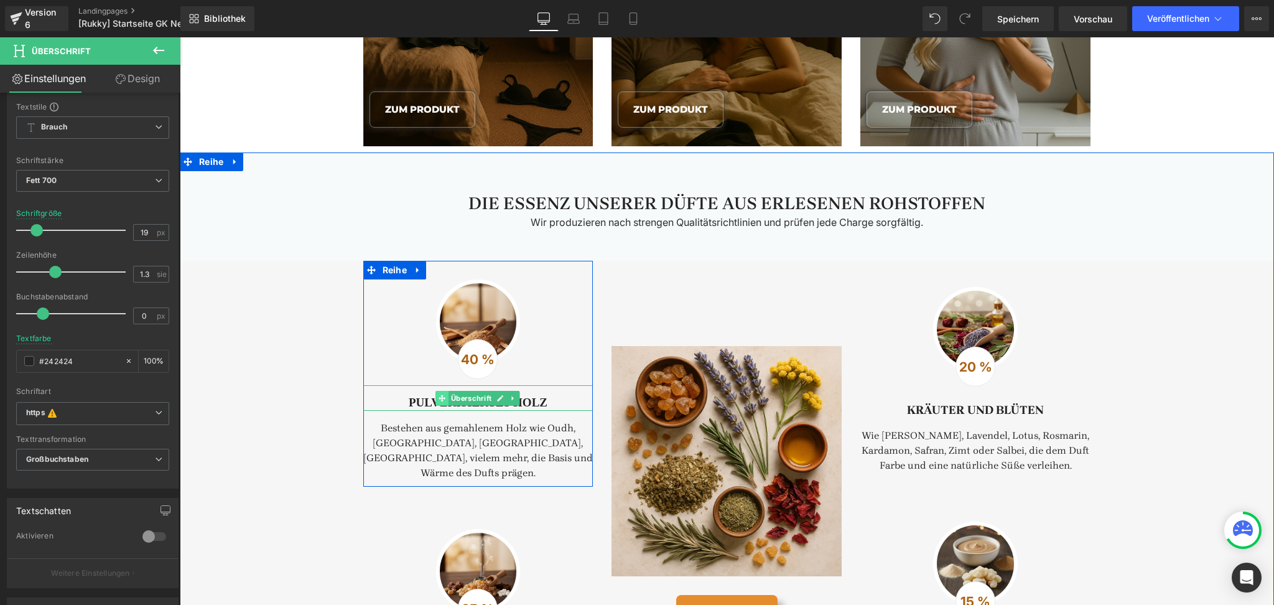
click at [439, 401] on icon at bounding box center [442, 397] width 7 height 7
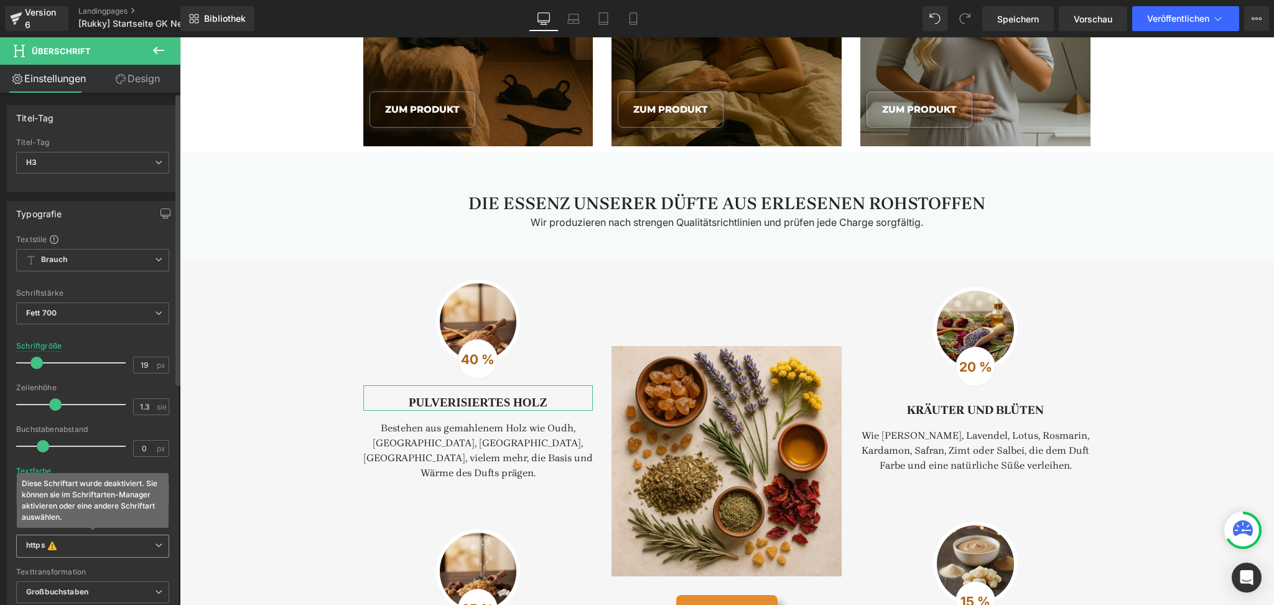
click at [52, 551] on icon "Diese Schriftart wurde deaktiviert. Sie können sie im Schriftarten-Manager akti…" at bounding box center [52, 546] width 14 height 12
click at [0, 439] on div "Typografie Textstile Brauch [GEOGRAPHIC_DATA] Globaler Stil einrichten [GEOGRAP…" at bounding box center [93, 406] width 186 height 429
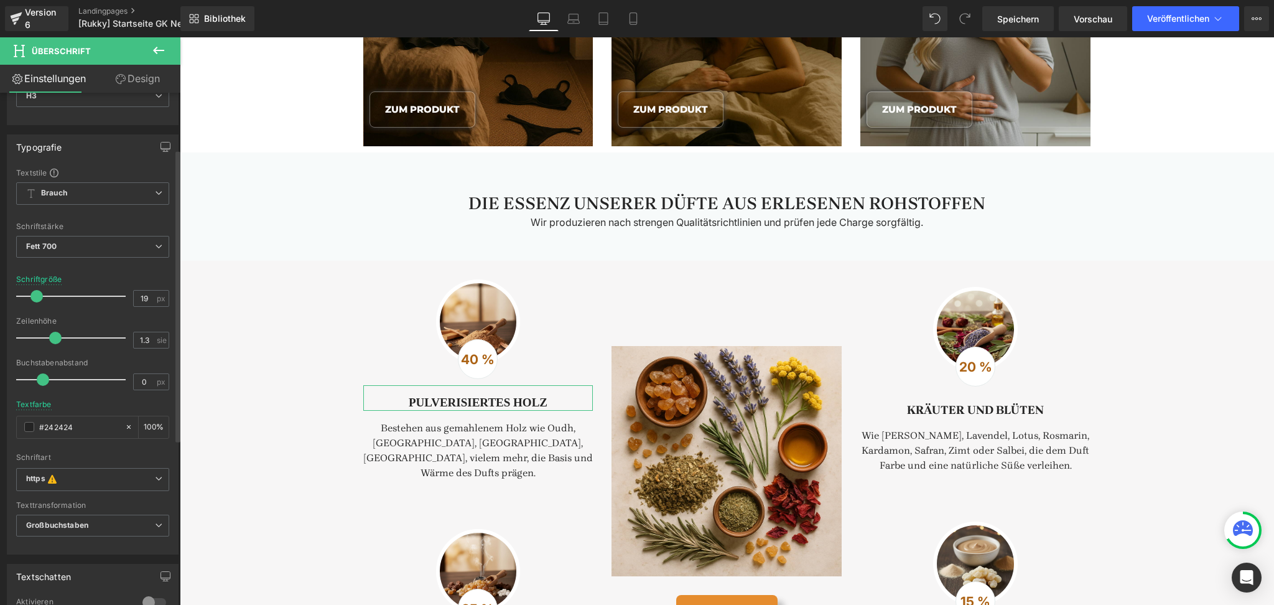
scroll to position [100, 0]
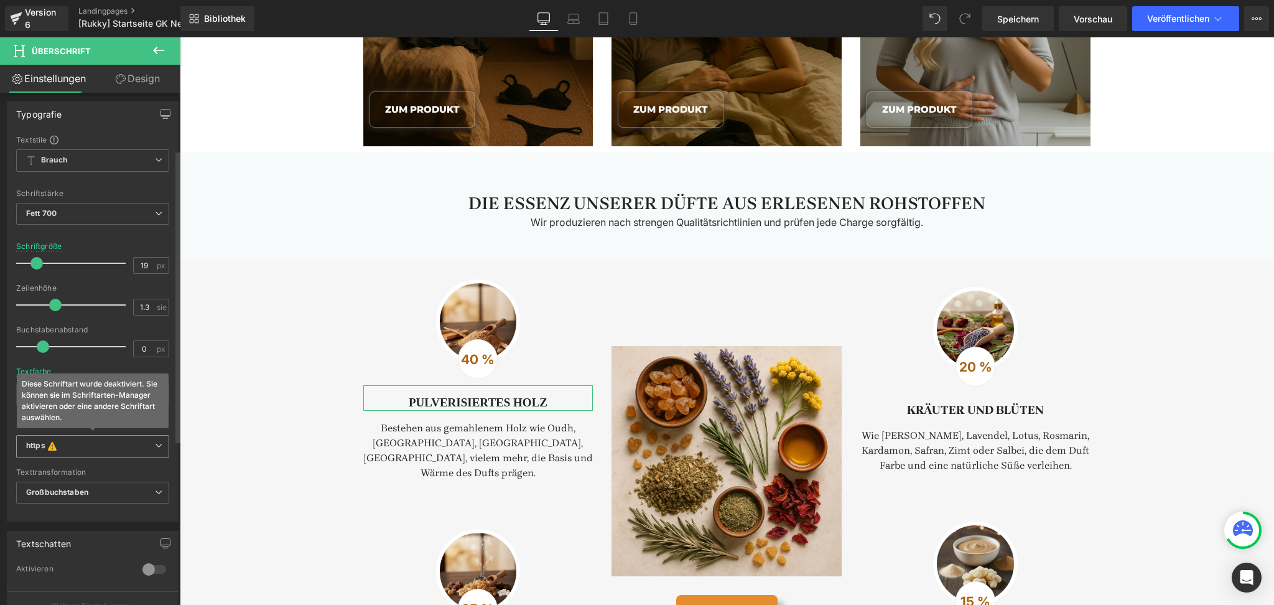
click at [97, 450] on b "https Diese Schriftart wurde deaktiviert. Sie können sie im Schriftarten-Manage…" at bounding box center [90, 446] width 129 height 12
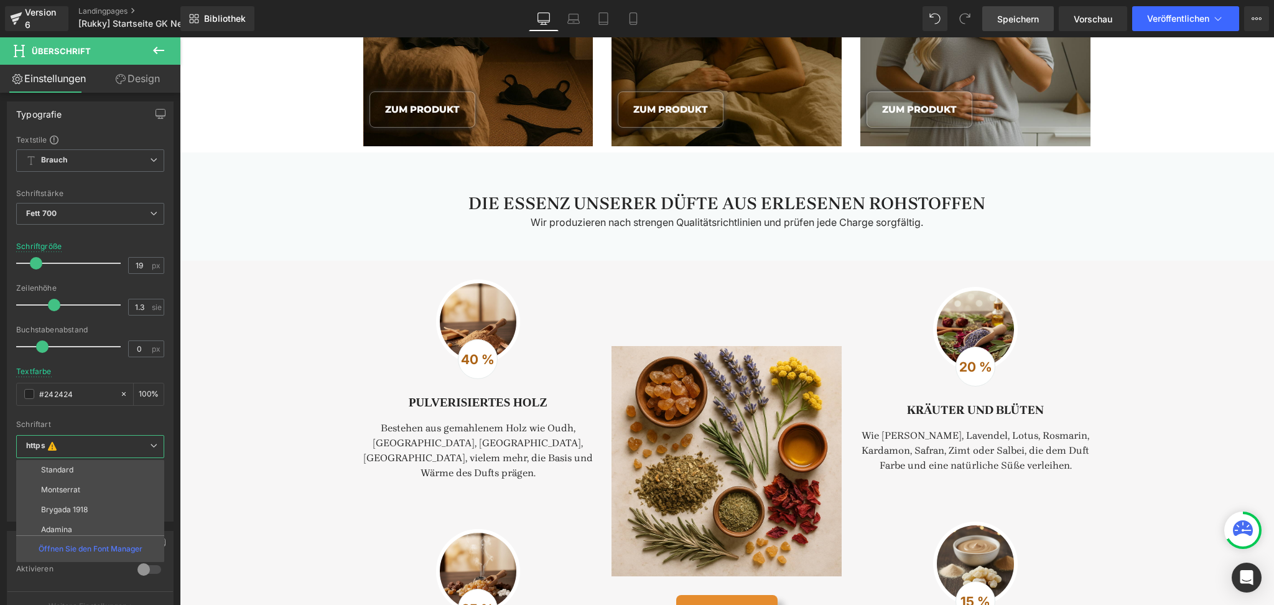
click at [1040, 16] on link "Speichern" at bounding box center [1018, 18] width 72 height 25
click at [1074, 19] on font "Vorschau" at bounding box center [1093, 19] width 39 height 11
click at [24, 14] on div "Version 6" at bounding box center [41, 18] width 39 height 29
